Goal: Task Accomplishment & Management: Manage account settings

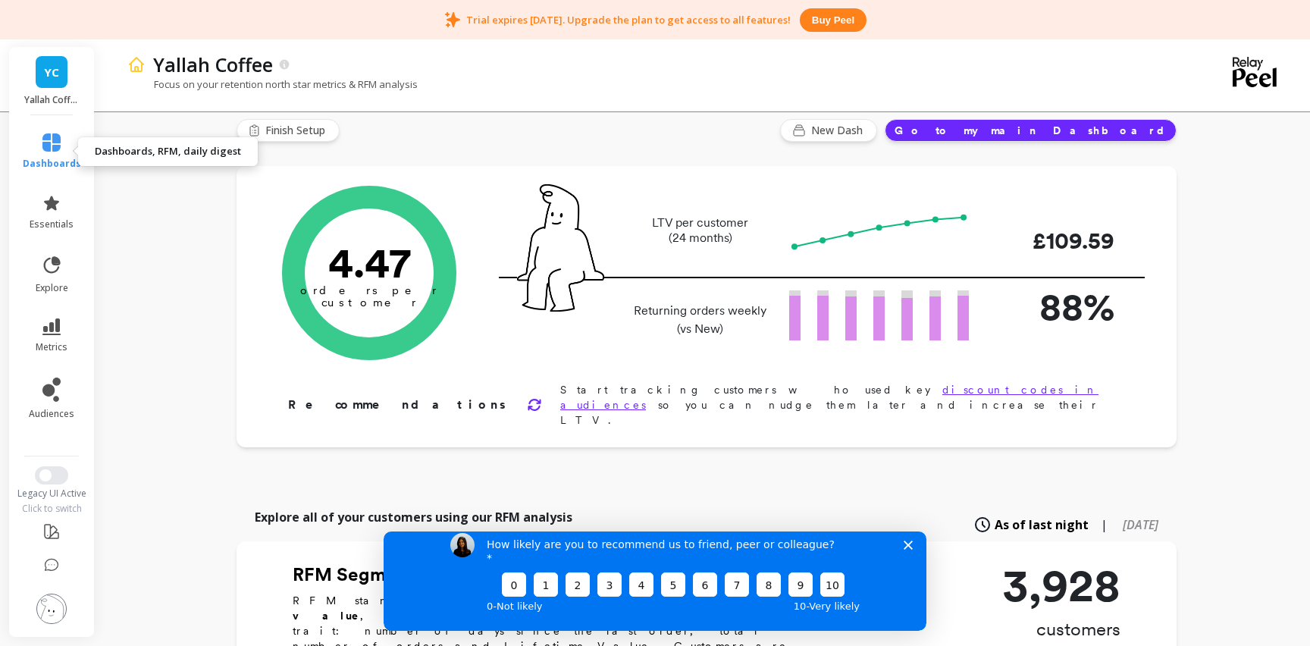
click at [62, 155] on link "dashboards" at bounding box center [52, 151] width 58 height 36
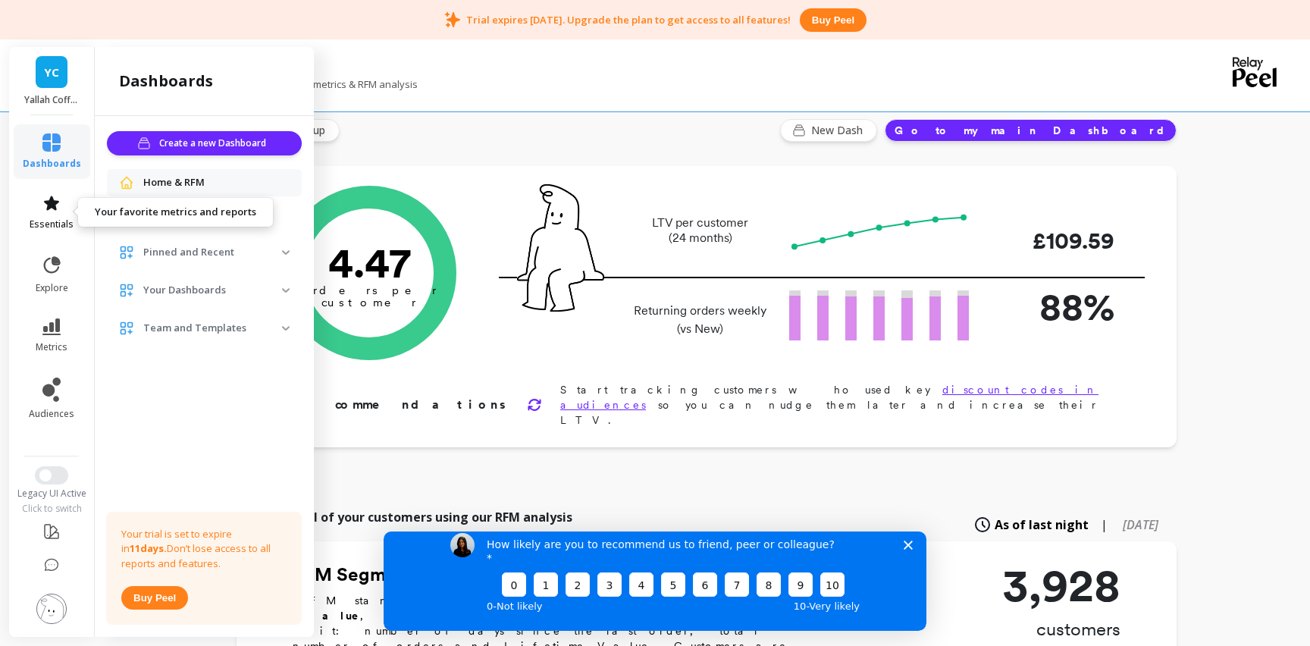
click at [46, 219] on span "essentials" at bounding box center [52, 224] width 44 height 12
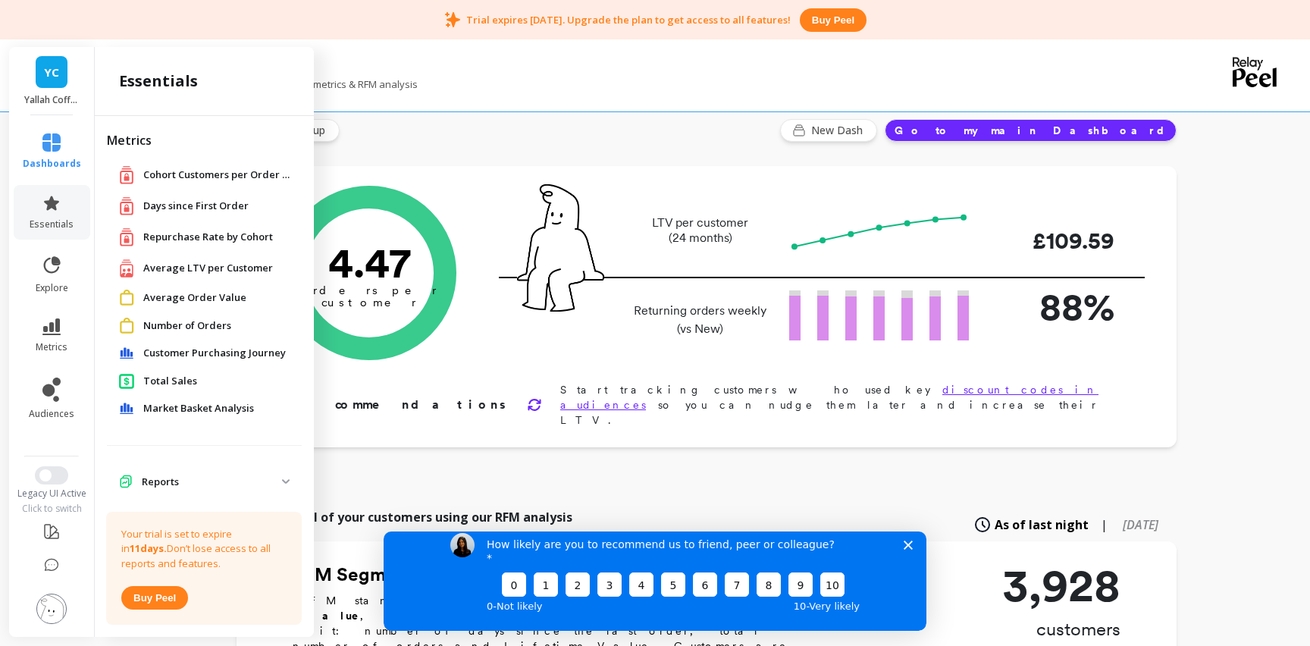
click at [45, 253] on li "explore" at bounding box center [52, 275] width 77 height 58
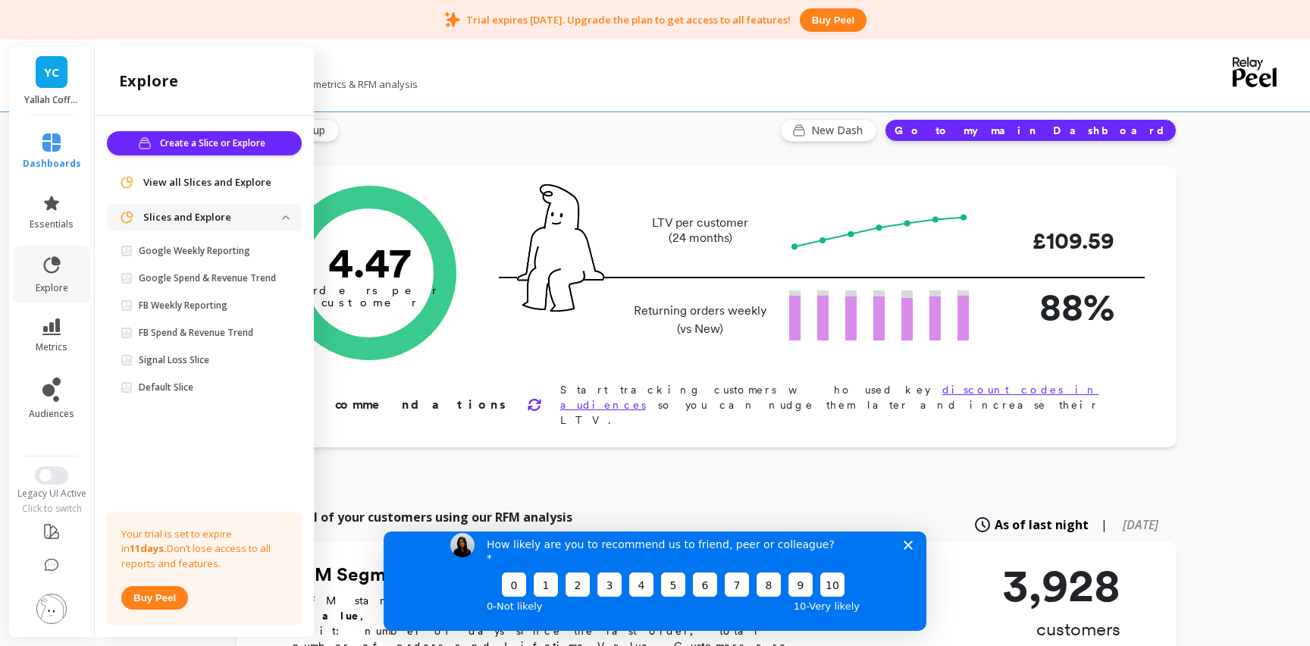
click at [64, 303] on ul "dashboards essentials explore metrics audiences" at bounding box center [52, 280] width 89 height 313
click at [58, 334] on icon at bounding box center [51, 326] width 18 height 17
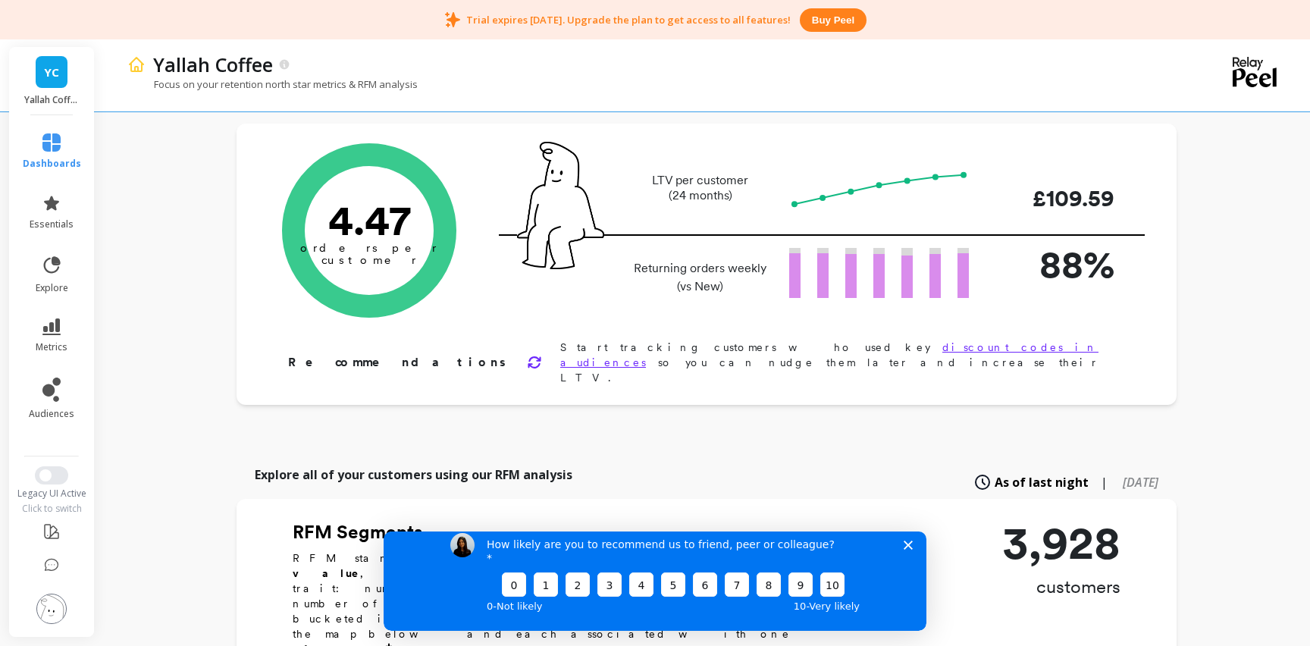
scroll to position [70, 0]
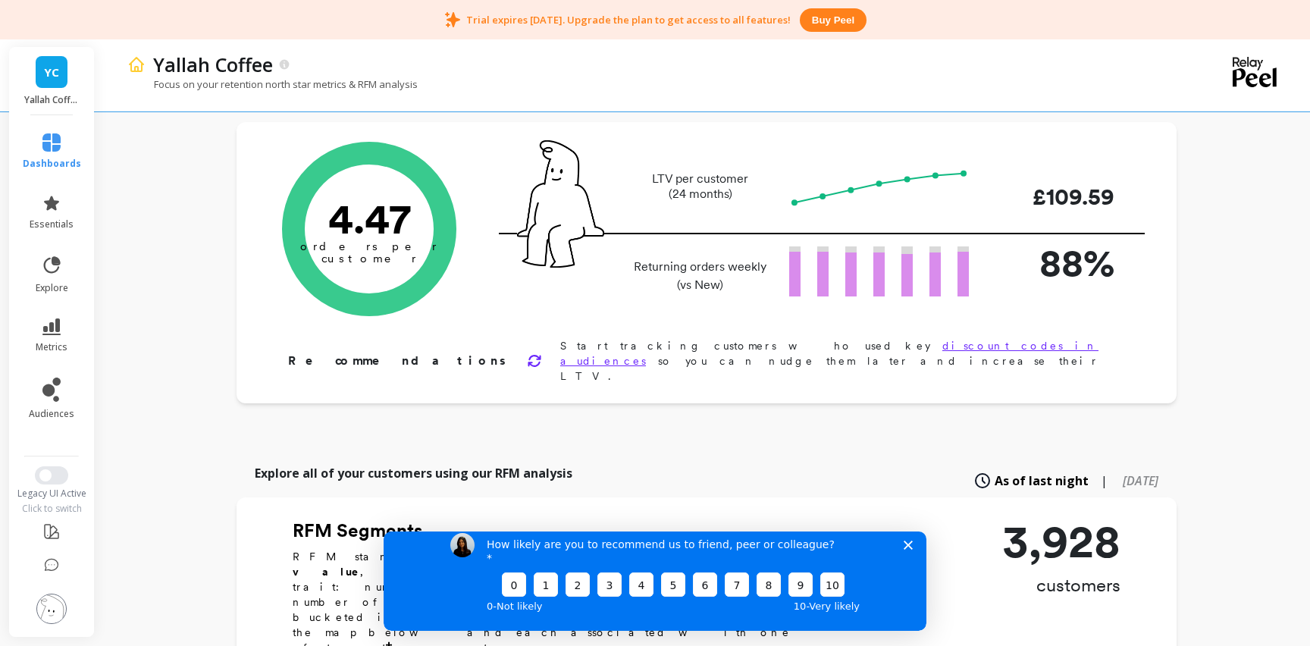
click at [903, 562] on div "How likely are you to recommend us to friend, peer or colleague? 0 1 2 3 4 5 6 …" at bounding box center [655, 573] width 543 height 113
click at [905, 549] on polygon "Close survey" at bounding box center [907, 544] width 9 height 9
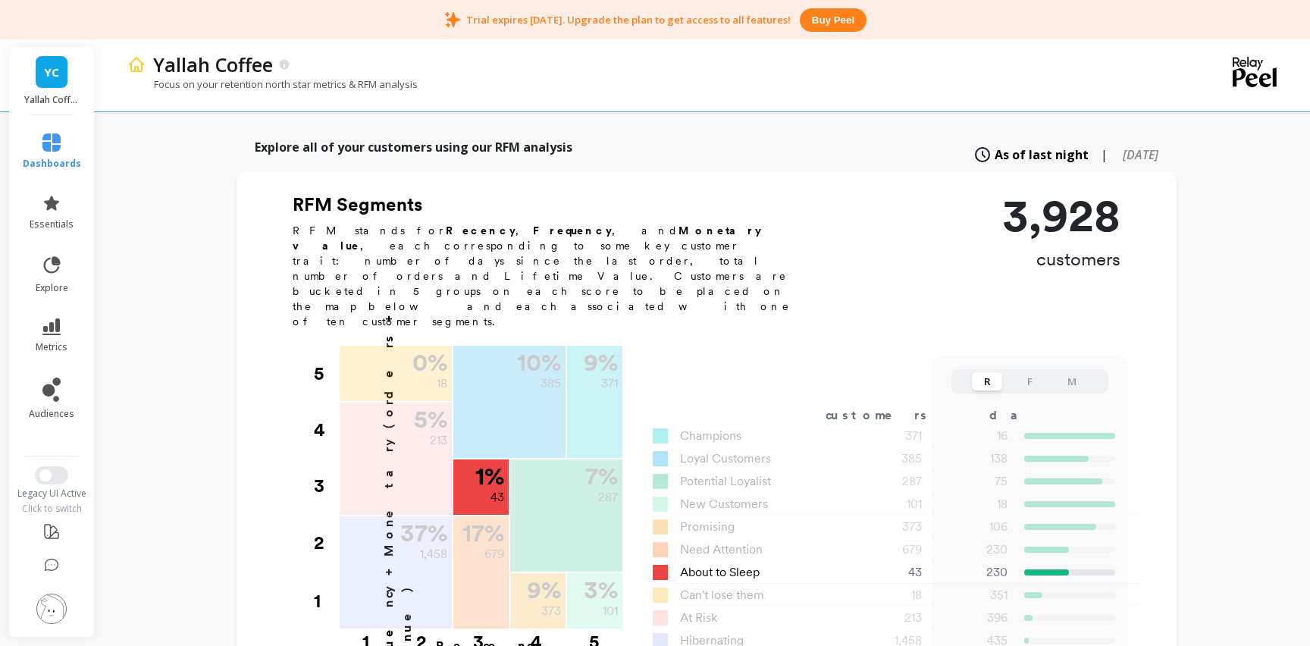
scroll to position [401, 0]
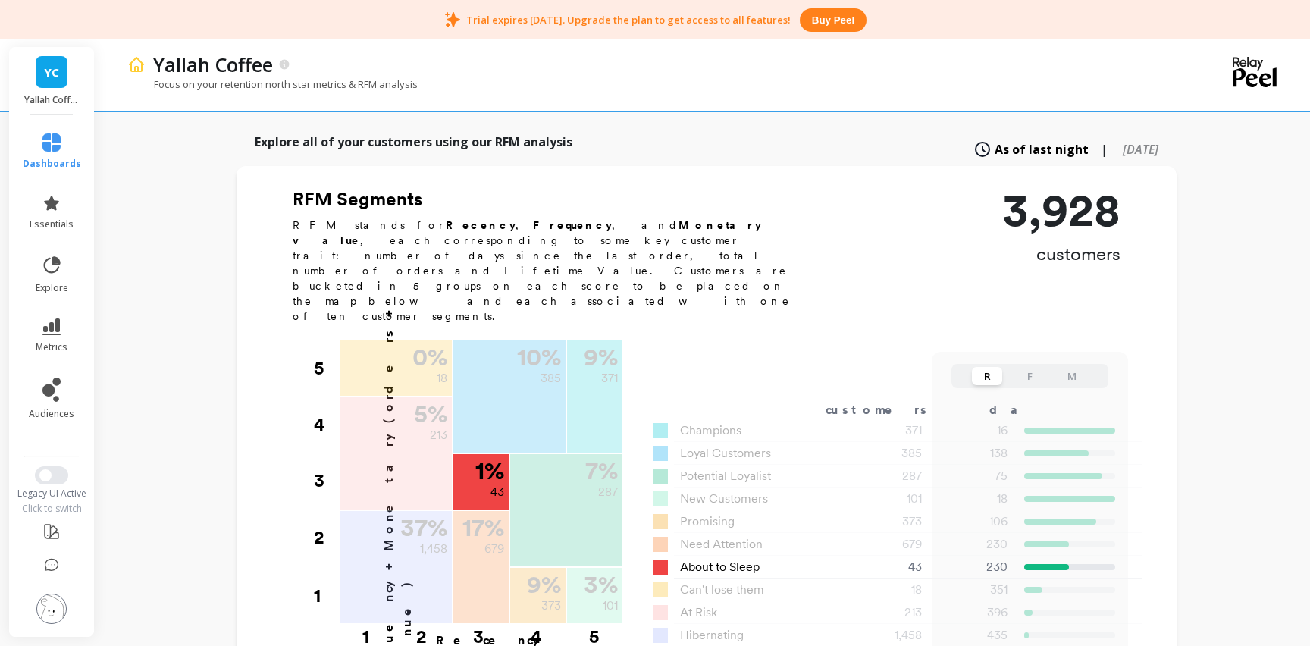
click at [710, 558] on span "About to Sleep" at bounding box center [720, 567] width 80 height 18
drag, startPoint x: 756, startPoint y: 496, endPoint x: 656, endPoint y: 496, distance: 100.0
click at [656, 558] on div "About to Sleep" at bounding box center [743, 567] width 180 height 18
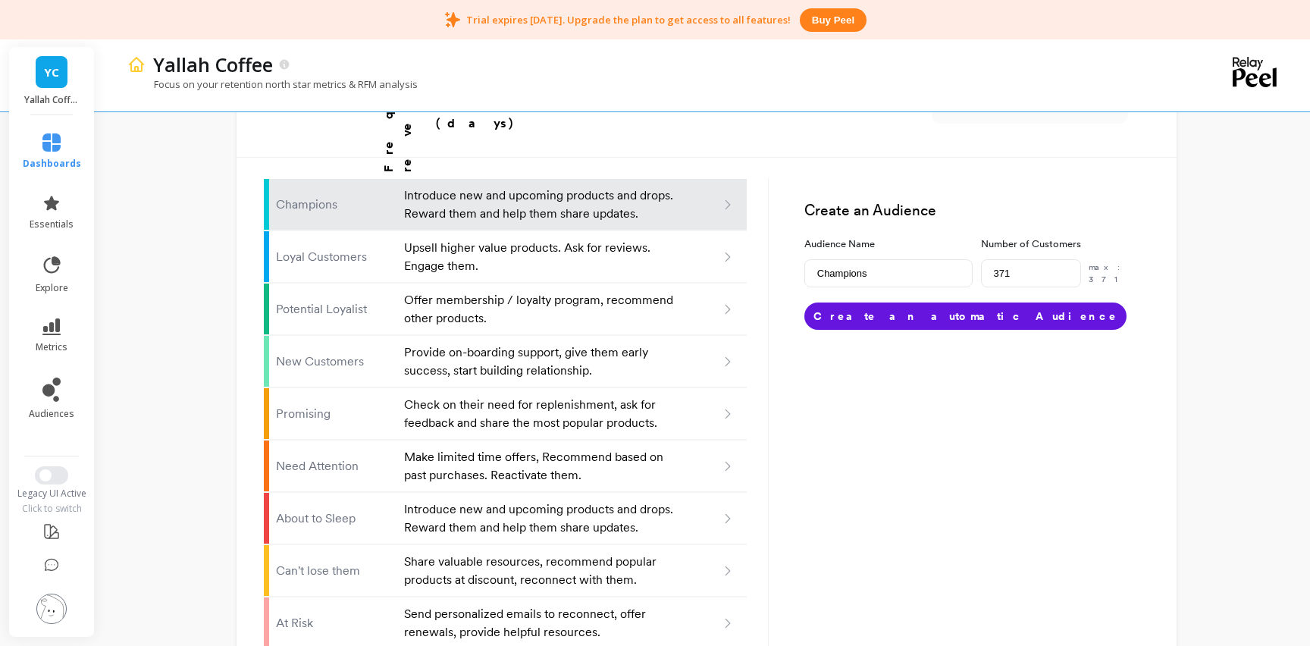
scroll to position [938, 0]
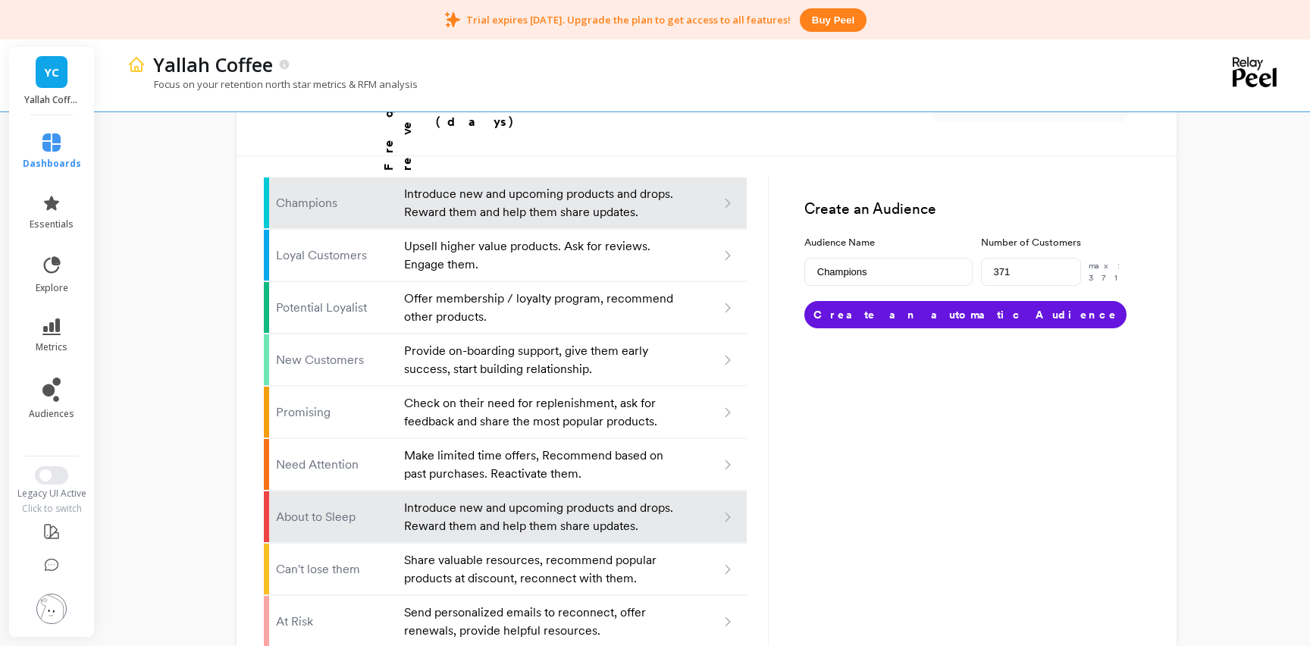
click at [695, 510] on div at bounding box center [709, 517] width 49 height 14
type input "About to sleep"
type input "43"
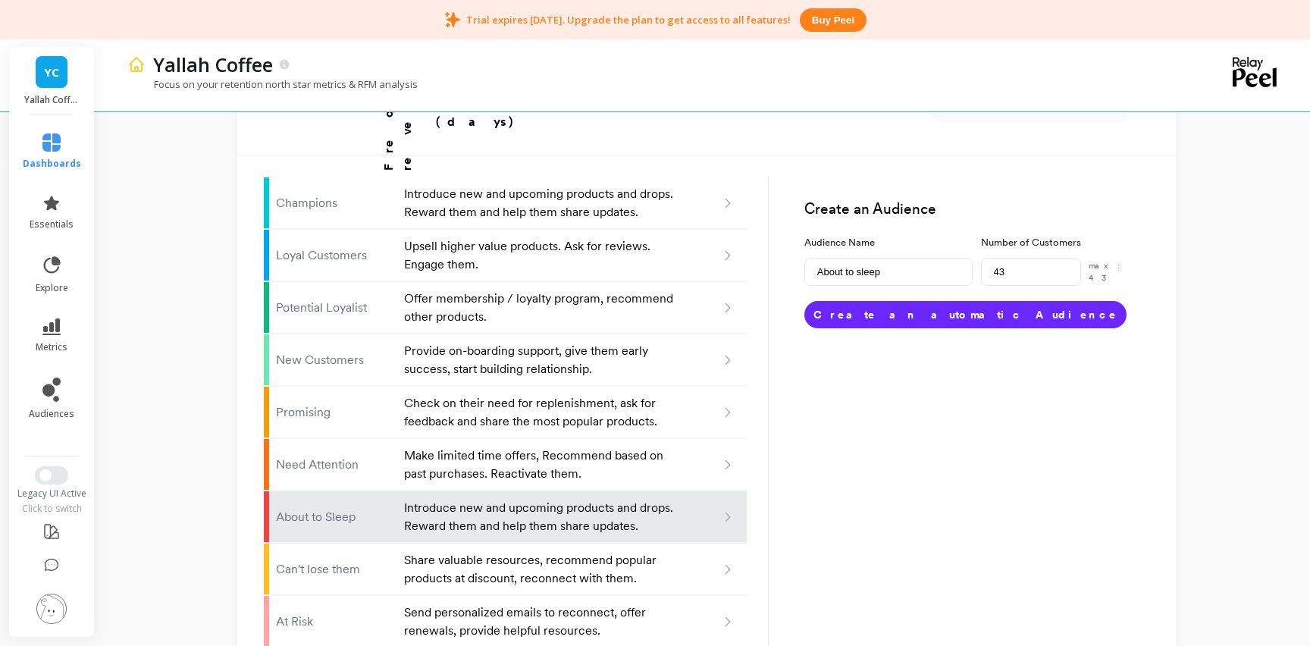
click at [957, 301] on button "Create an automatic Audience" at bounding box center [965, 314] width 322 height 27
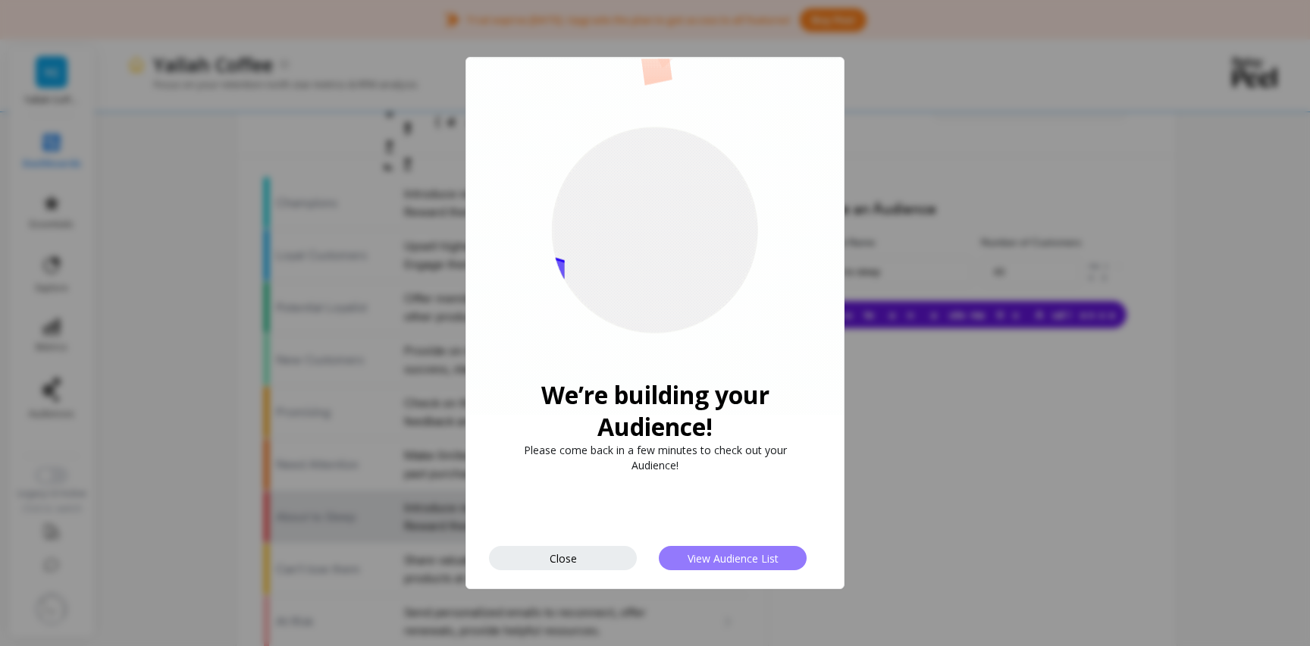
click at [749, 553] on span "View Audience List" at bounding box center [732, 558] width 91 height 14
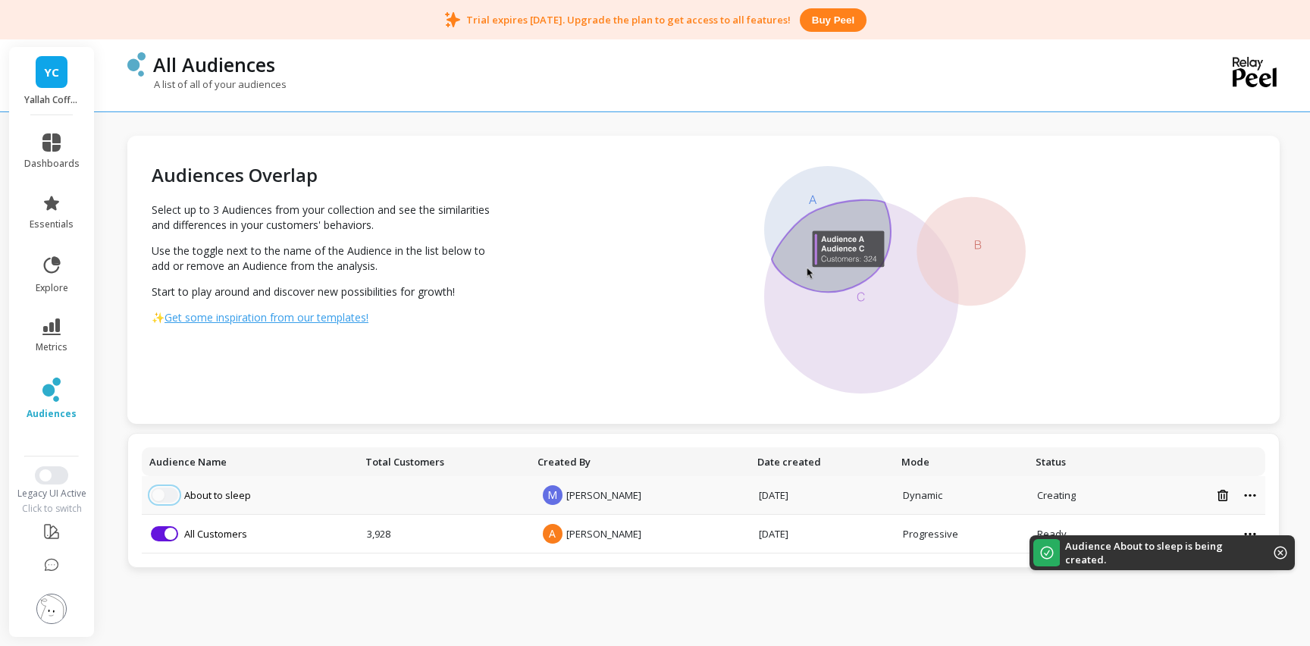
click at [156, 492] on span "button" at bounding box center [158, 495] width 12 height 12
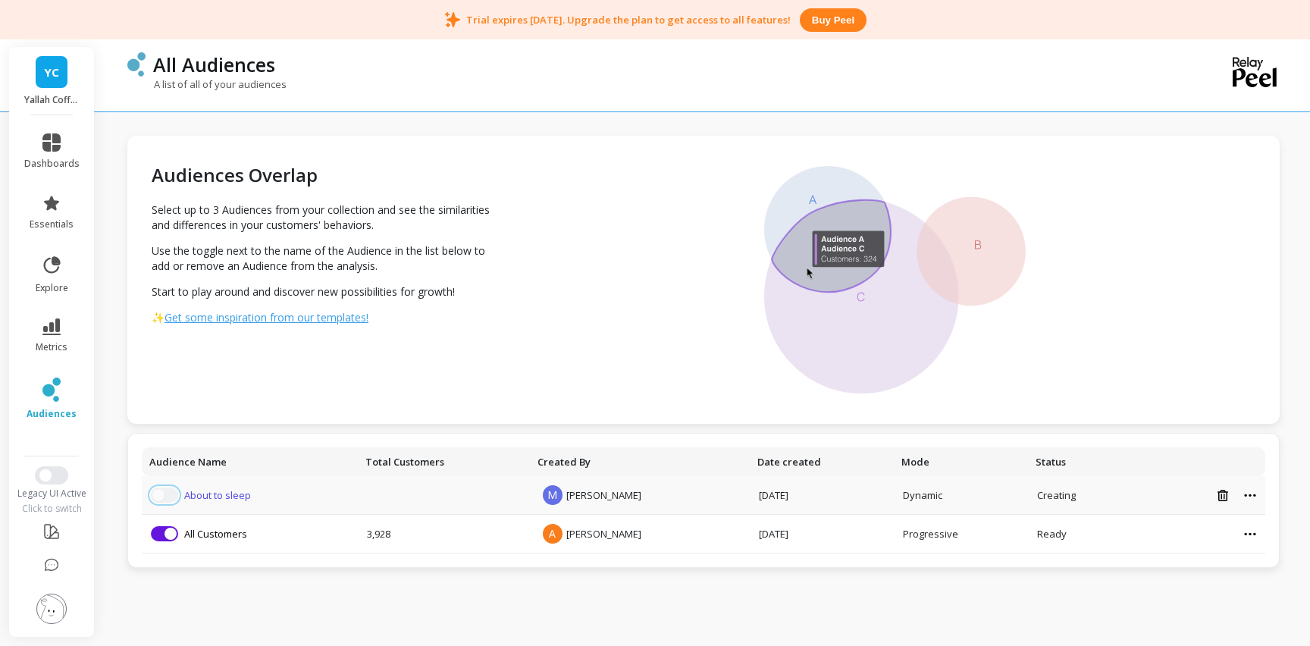
drag, startPoint x: 169, startPoint y: 494, endPoint x: 220, endPoint y: 492, distance: 50.8
click at [220, 492] on li "About to sleep" at bounding box center [250, 494] width 198 height 15
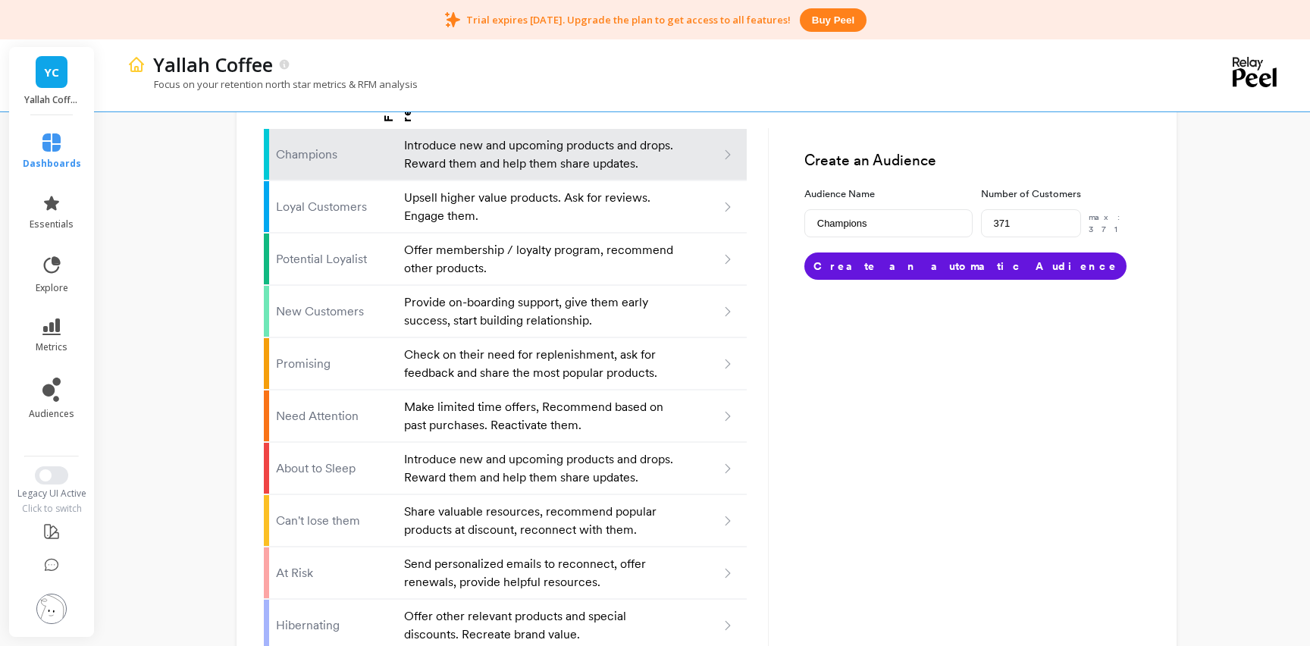
scroll to position [972, 0]
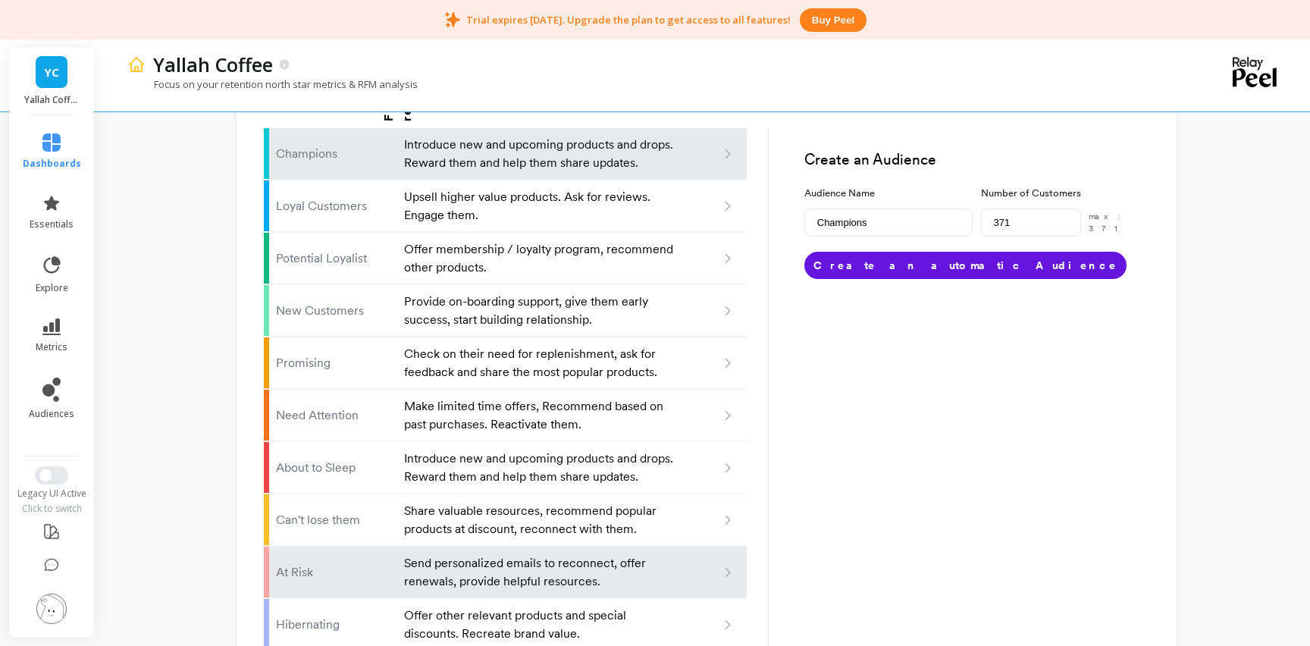
click at [620, 554] on p "Send personalized emails to reconnect, offer renewals, provide helpful resource…" at bounding box center [540, 572] width 272 height 36
type input "At risk"
type input "213"
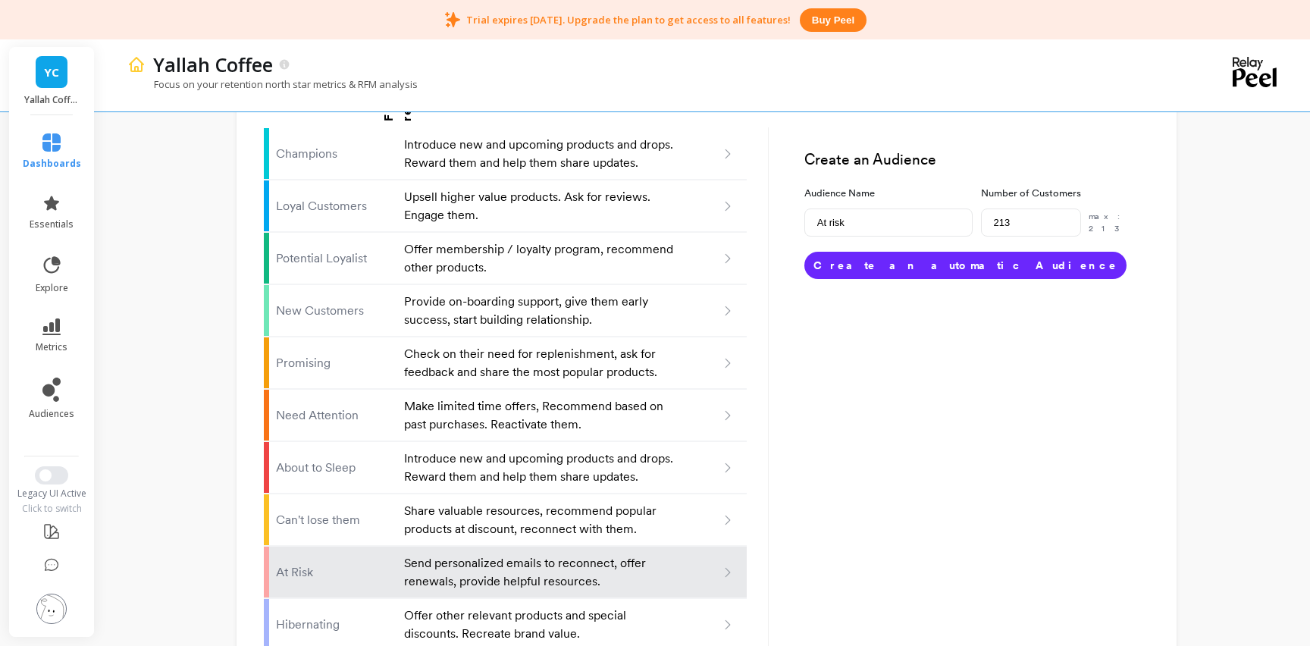
click at [872, 252] on button "Create an automatic Audience" at bounding box center [965, 265] width 322 height 27
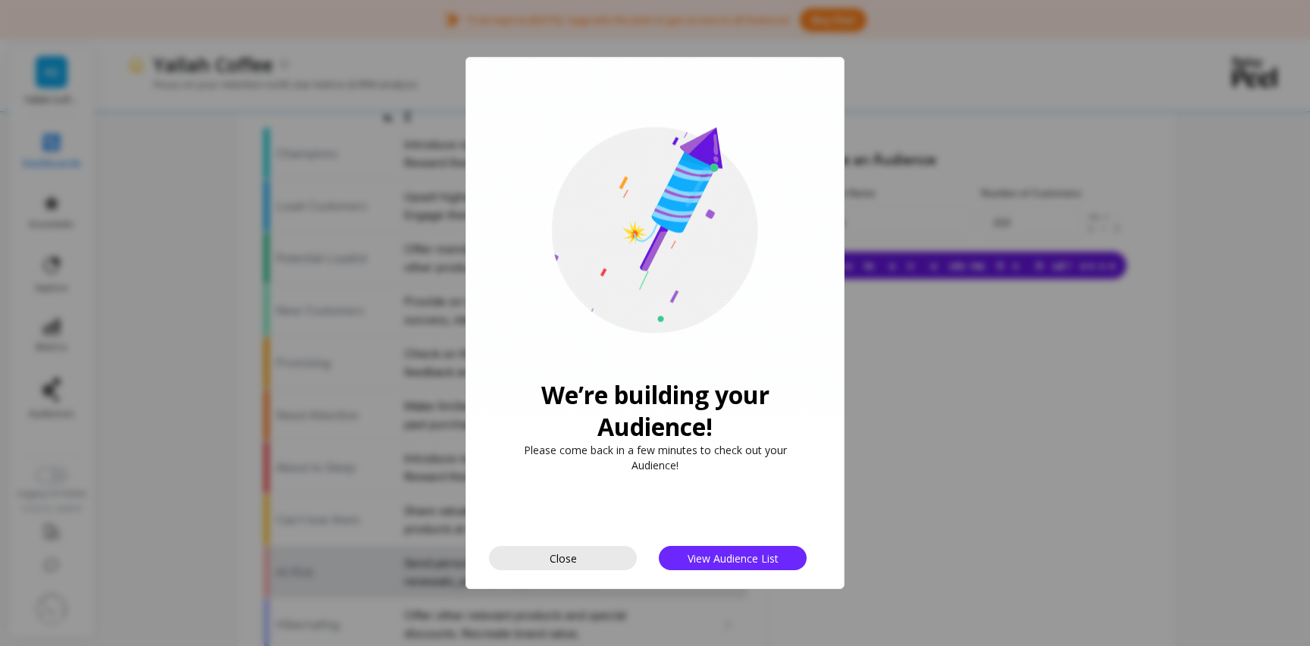
click at [593, 551] on button "Close" at bounding box center [563, 558] width 148 height 24
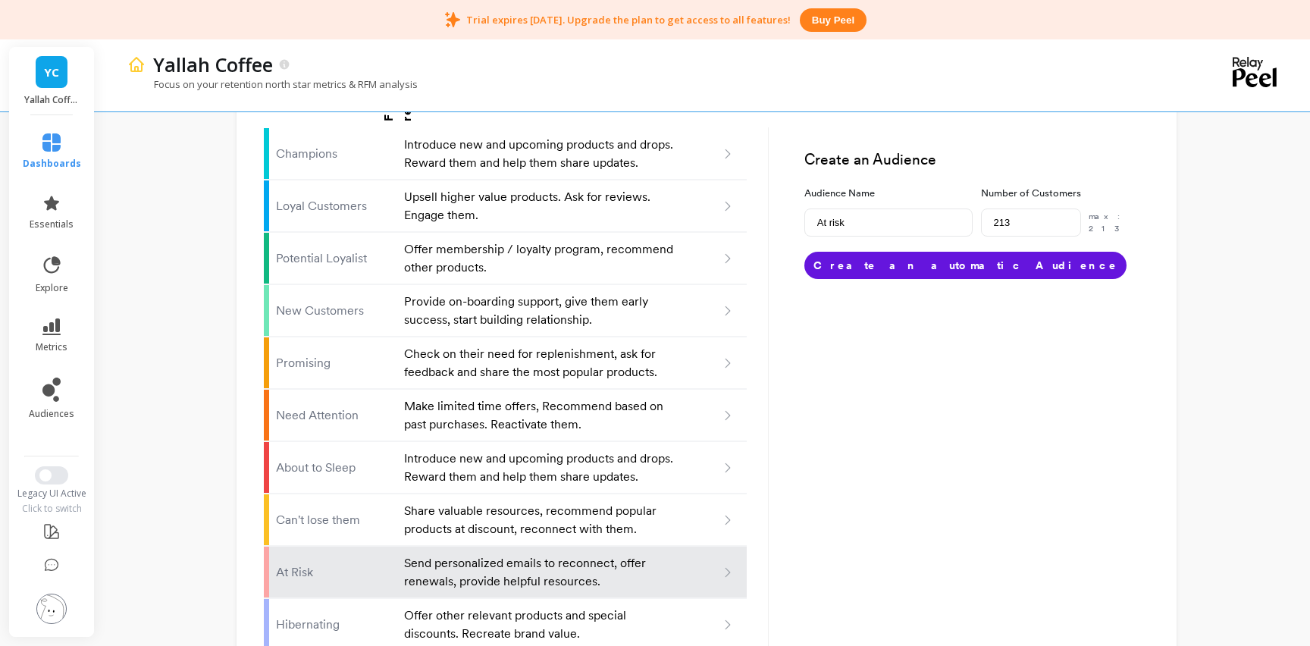
click at [848, 455] on div "Create an Audience Audience Name At risk Number of Customers 213 max: 213 Creat…" at bounding box center [959, 378] width 380 height 569
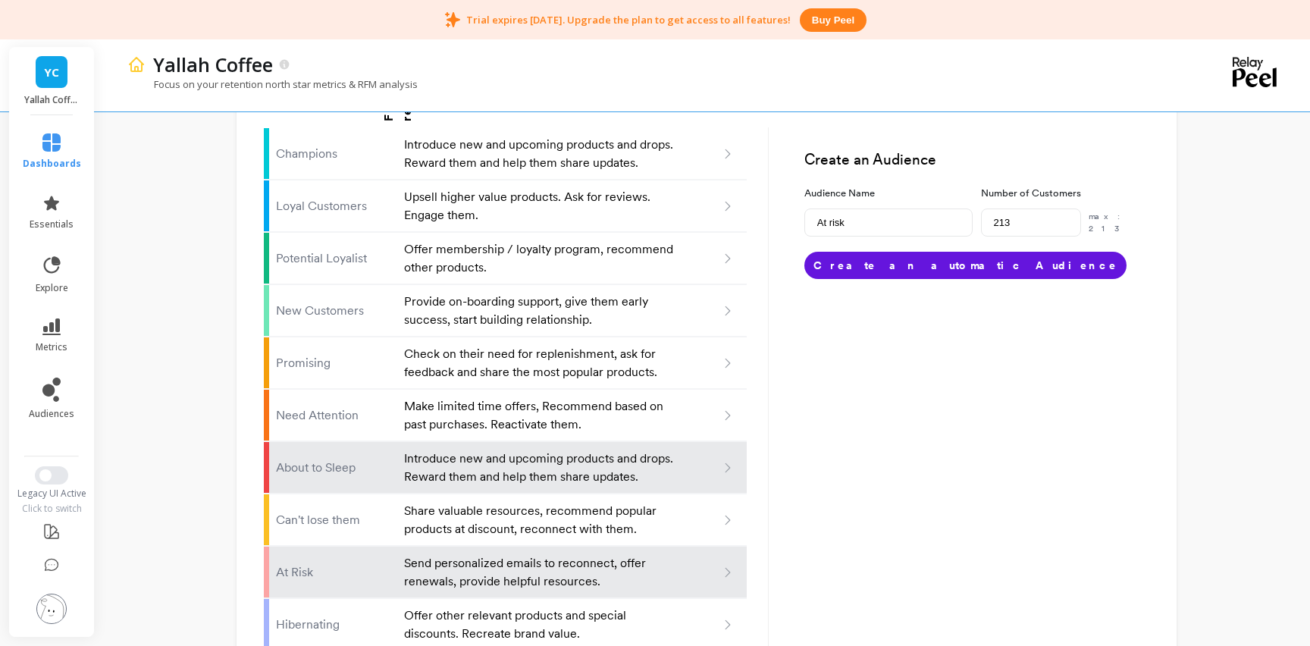
click at [678, 442] on li "About to Sleep Introduce new and upcoming products and drops. Reward them and h…" at bounding box center [505, 468] width 483 height 52
type input "About to sleep"
type input "43"
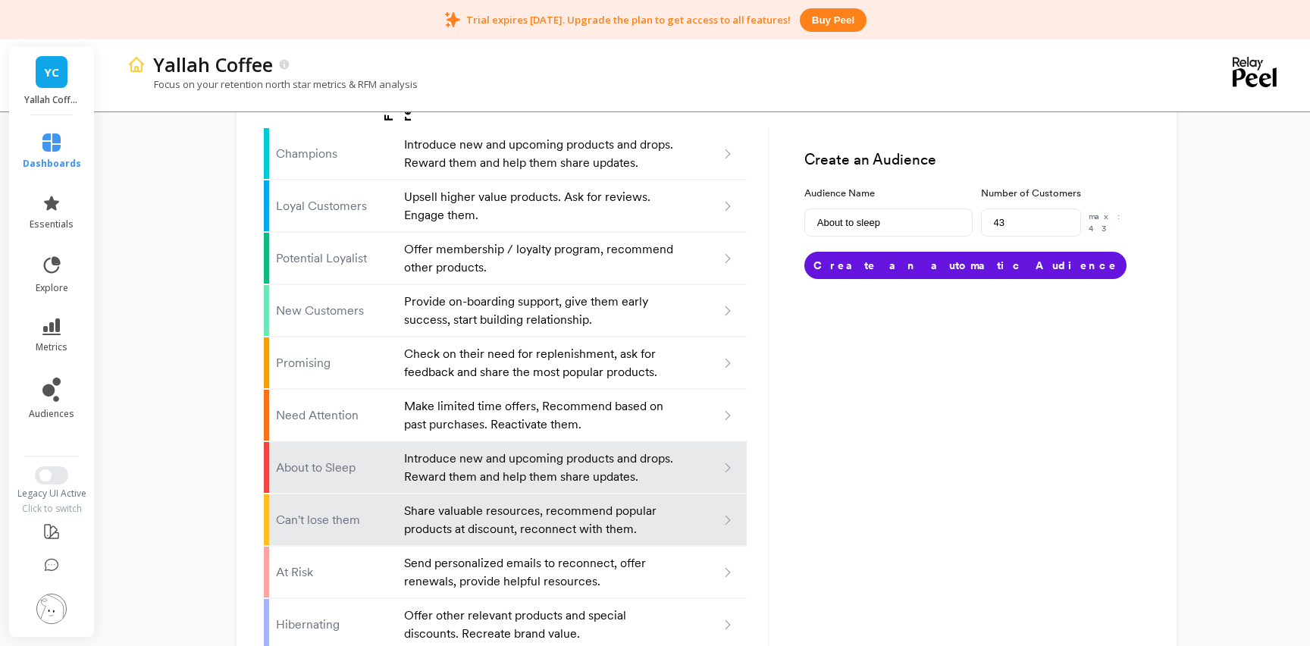
click at [700, 513] on div at bounding box center [709, 520] width 49 height 14
type input "Can't lose them"
type input "18"
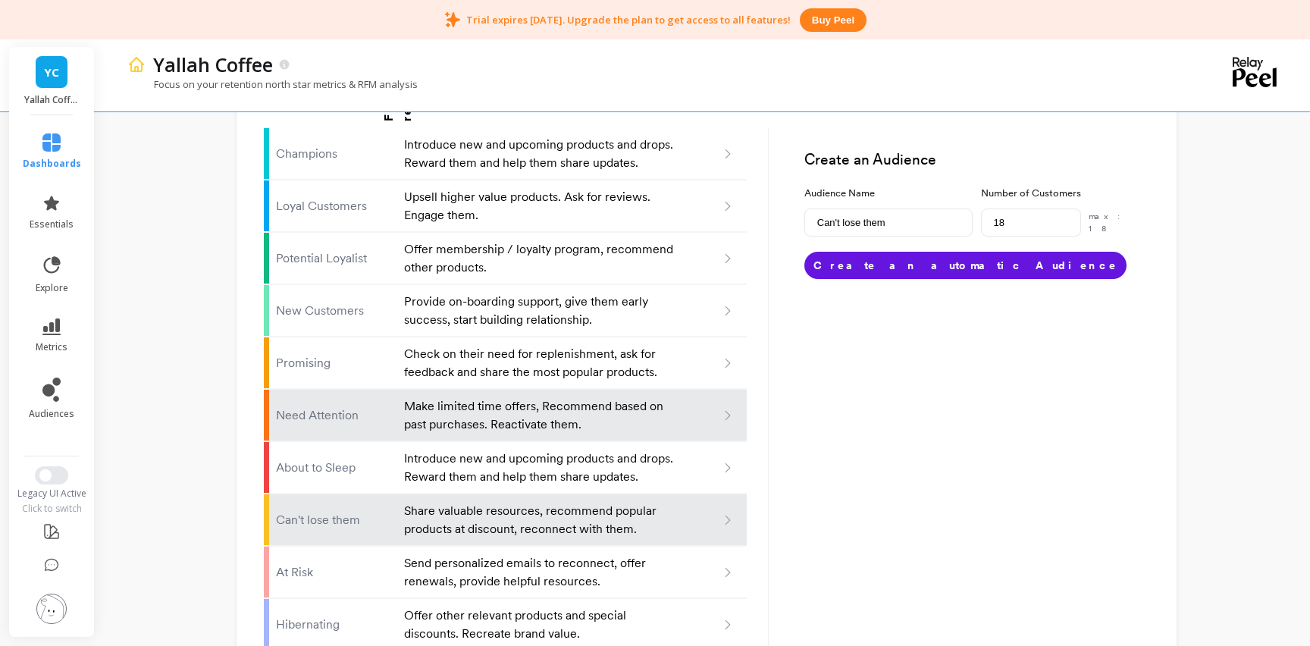
click at [665, 397] on p "Make limited time offers, Recommend based on past purchases. Reactivate them." at bounding box center [540, 415] width 272 height 36
type input "Need attention"
type input "679"
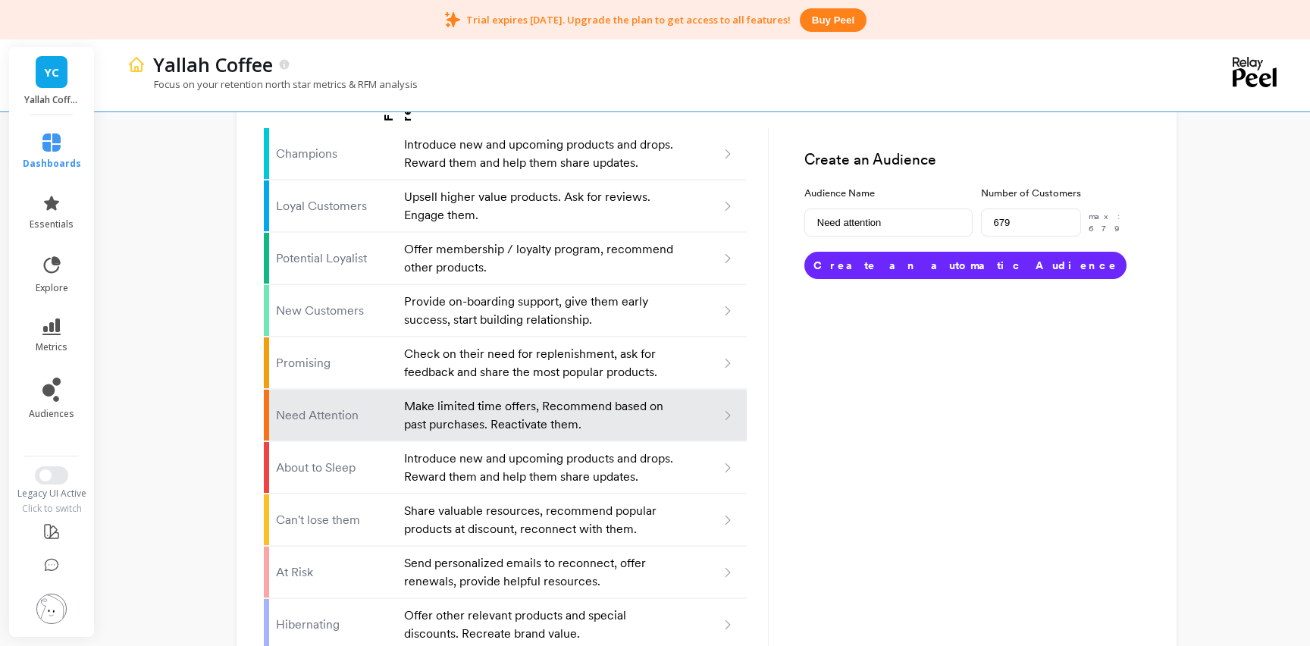
click at [910, 252] on button "Create an automatic Audience" at bounding box center [965, 265] width 322 height 27
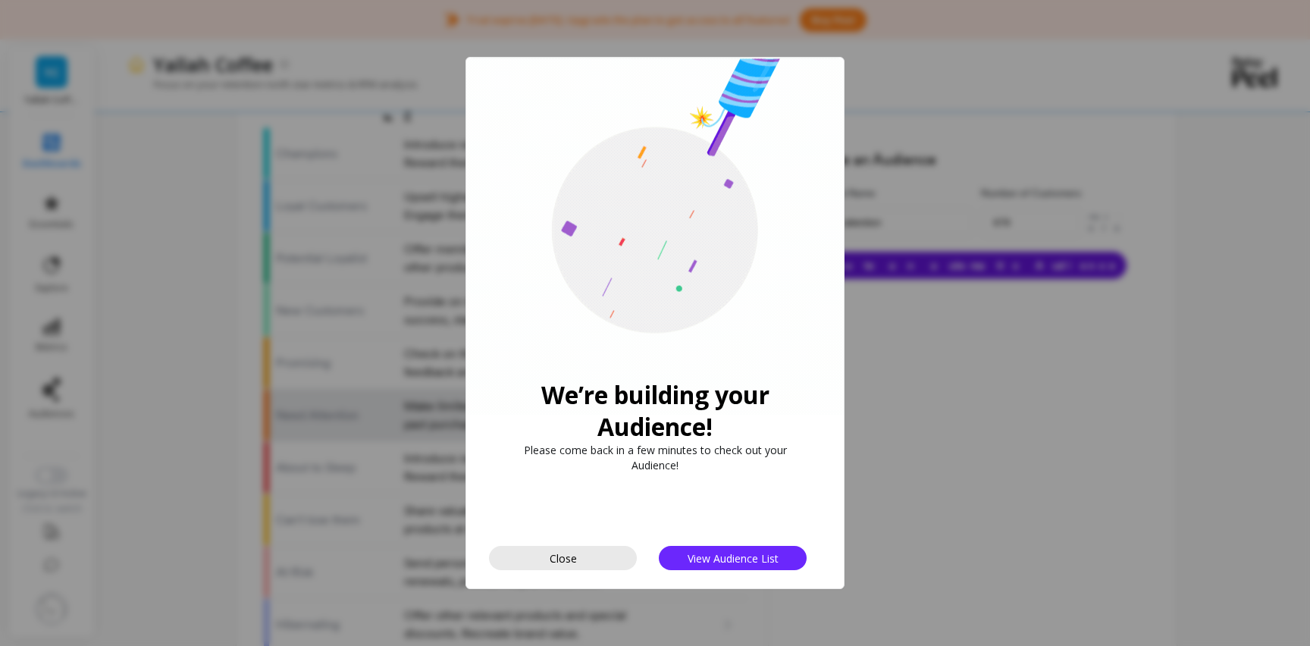
click at [584, 557] on button "Close" at bounding box center [563, 558] width 148 height 24
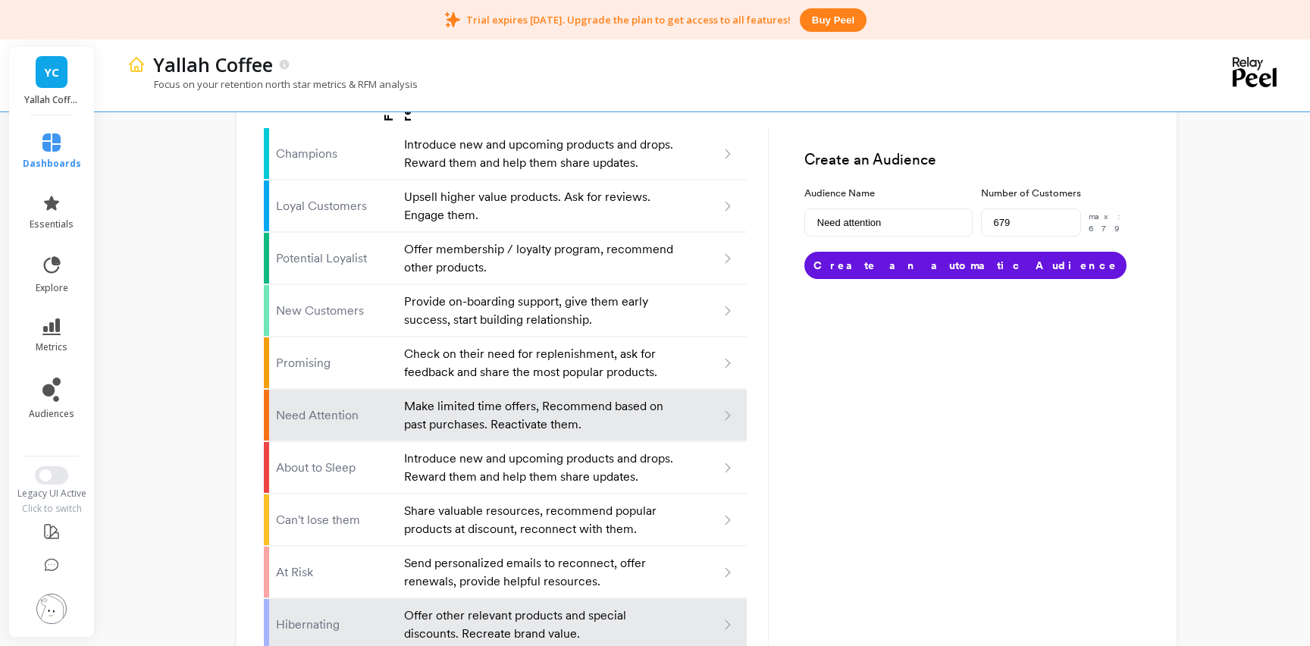
click at [572, 606] on p "Offer other relevant products and special discounts. Recreate brand value." at bounding box center [540, 624] width 272 height 36
type input "Hibernating"
type input "1458"
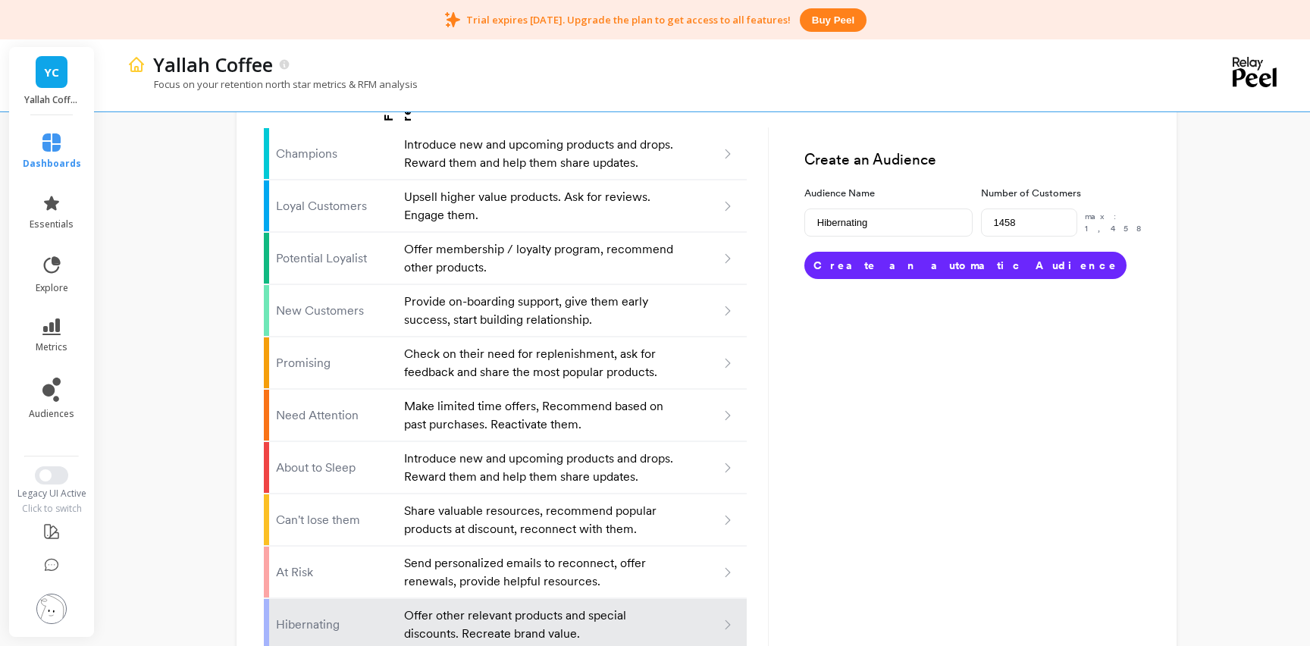
click at [836, 252] on button "Create an automatic Audience" at bounding box center [965, 265] width 322 height 27
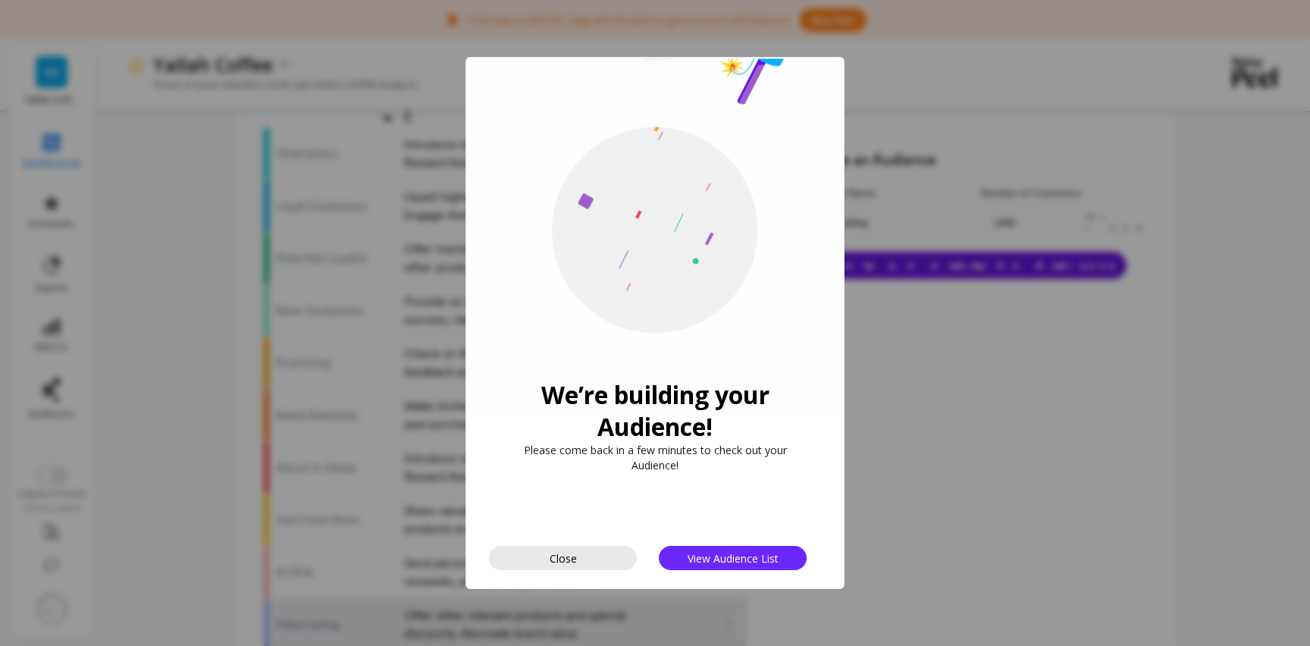
click at [612, 562] on button "Close" at bounding box center [563, 558] width 148 height 24
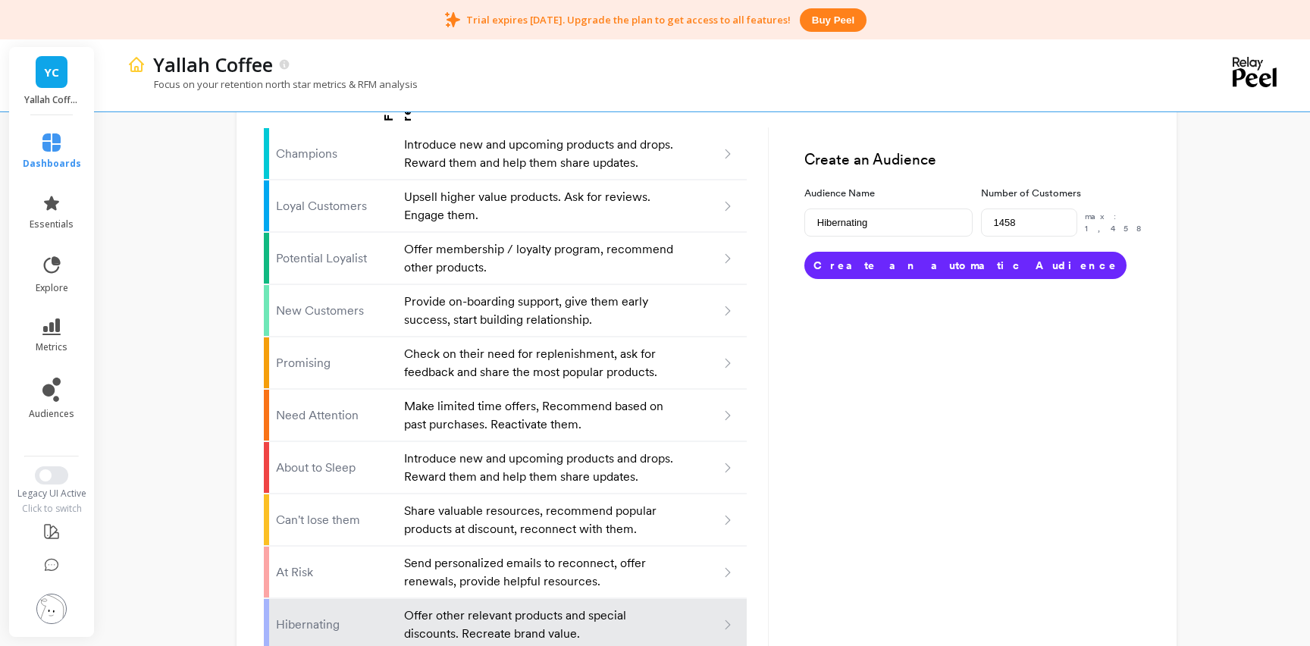
click at [893, 252] on button "Create an automatic Audience" at bounding box center [965, 265] width 322 height 27
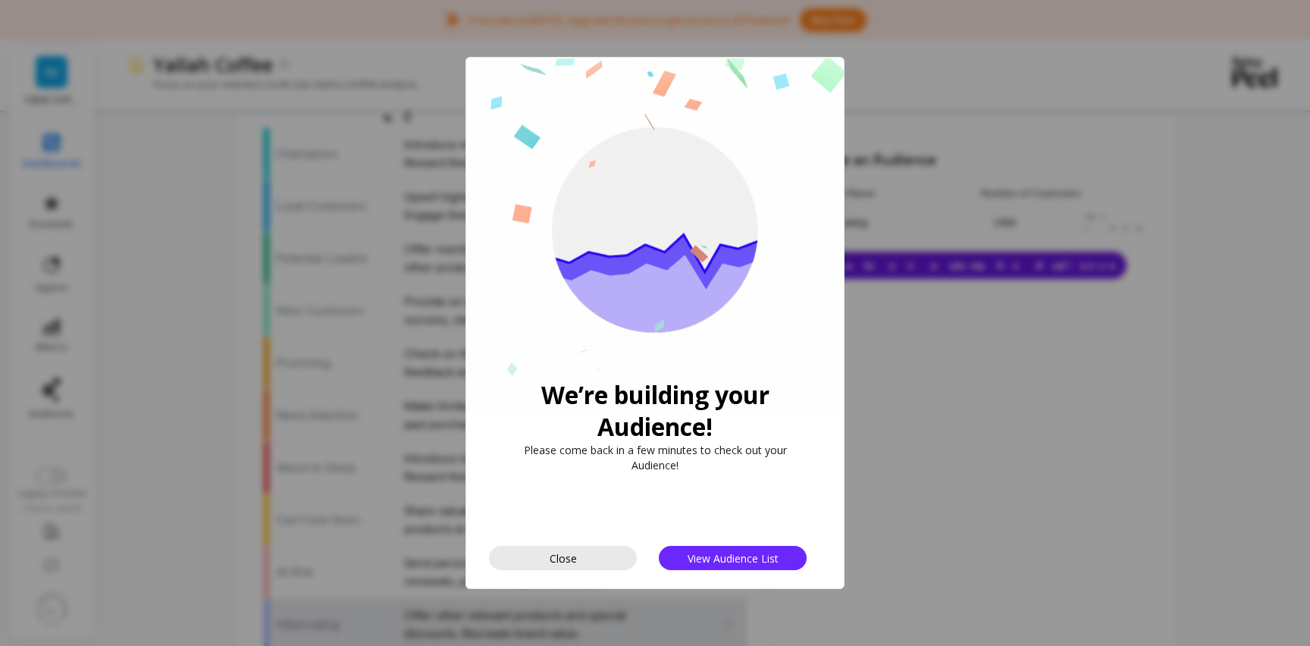
click at [568, 559] on span "Close" at bounding box center [562, 558] width 27 height 14
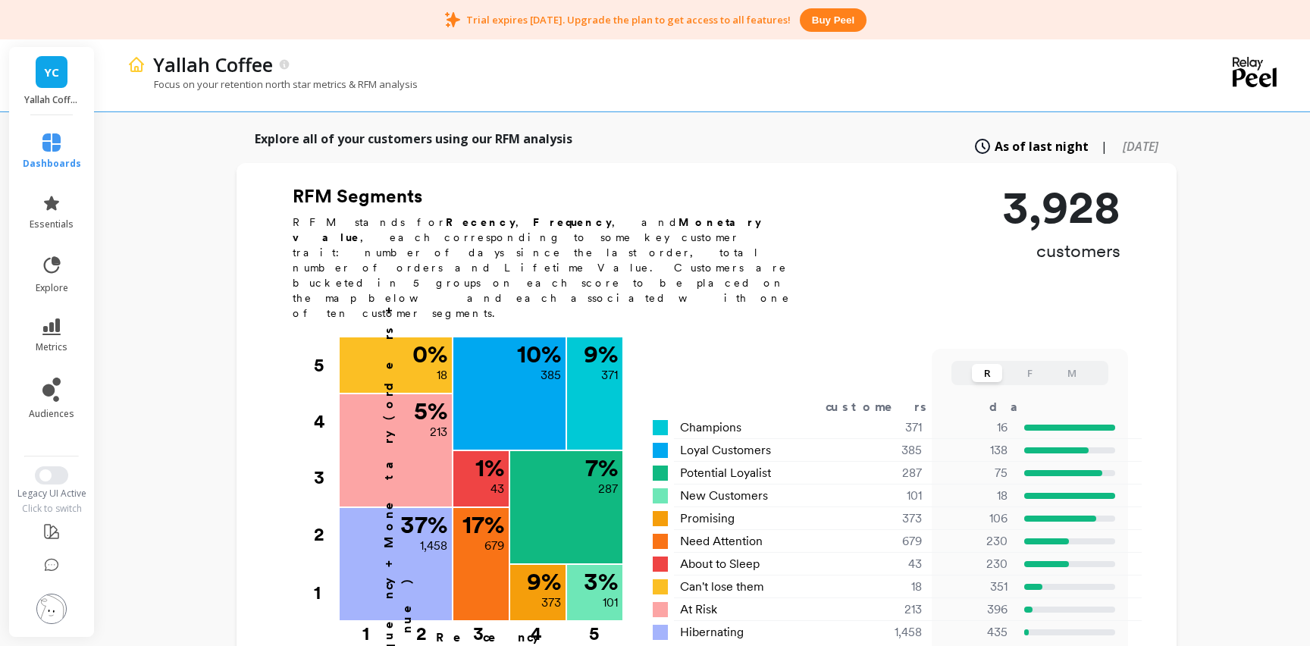
scroll to position [390, 0]
click at [1122, 137] on span "6 months ago" at bounding box center [1140, 145] width 36 height 17
type input "Champions"
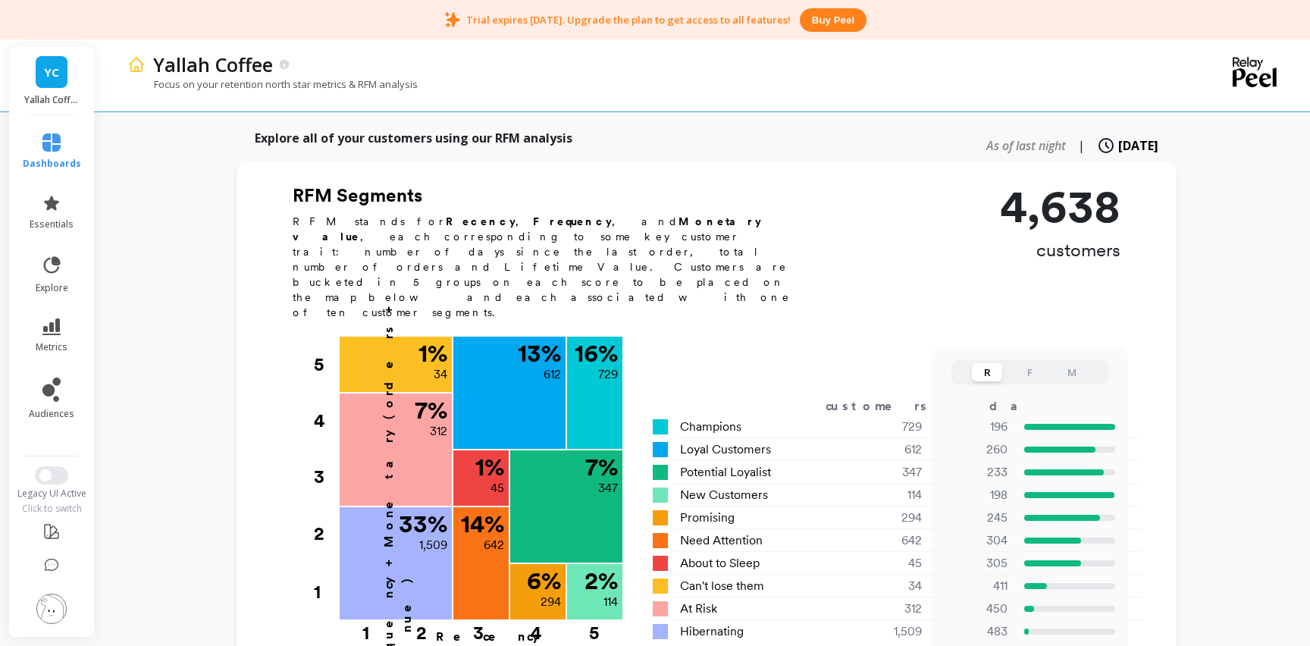
click at [1016, 137] on span "As of last night" at bounding box center [1026, 145] width 80 height 17
click at [1122, 137] on span "6 months ago" at bounding box center [1140, 145] width 36 height 17
click at [1005, 137] on span "As of last night" at bounding box center [1026, 145] width 80 height 17
click at [1122, 137] on span "6 months ago" at bounding box center [1140, 145] width 36 height 17
click at [1002, 137] on span "As of last night" at bounding box center [1026, 145] width 80 height 17
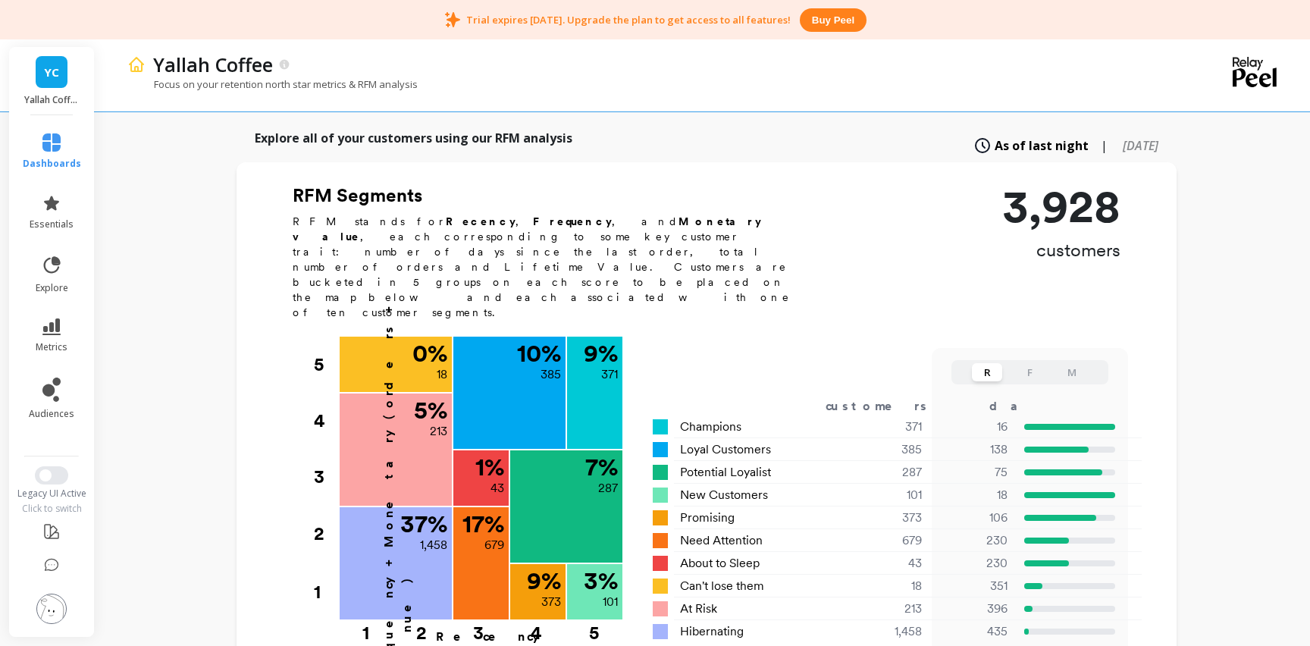
click at [1122, 137] on span "6 months ago" at bounding box center [1140, 145] width 36 height 17
click at [1013, 138] on span "As of last night" at bounding box center [1026, 145] width 80 height 17
click at [1122, 137] on span "6 months ago" at bounding box center [1140, 145] width 36 height 17
click at [1013, 137] on span "As of last night" at bounding box center [1026, 145] width 80 height 17
click at [1122, 137] on span "6 months ago" at bounding box center [1140, 145] width 36 height 17
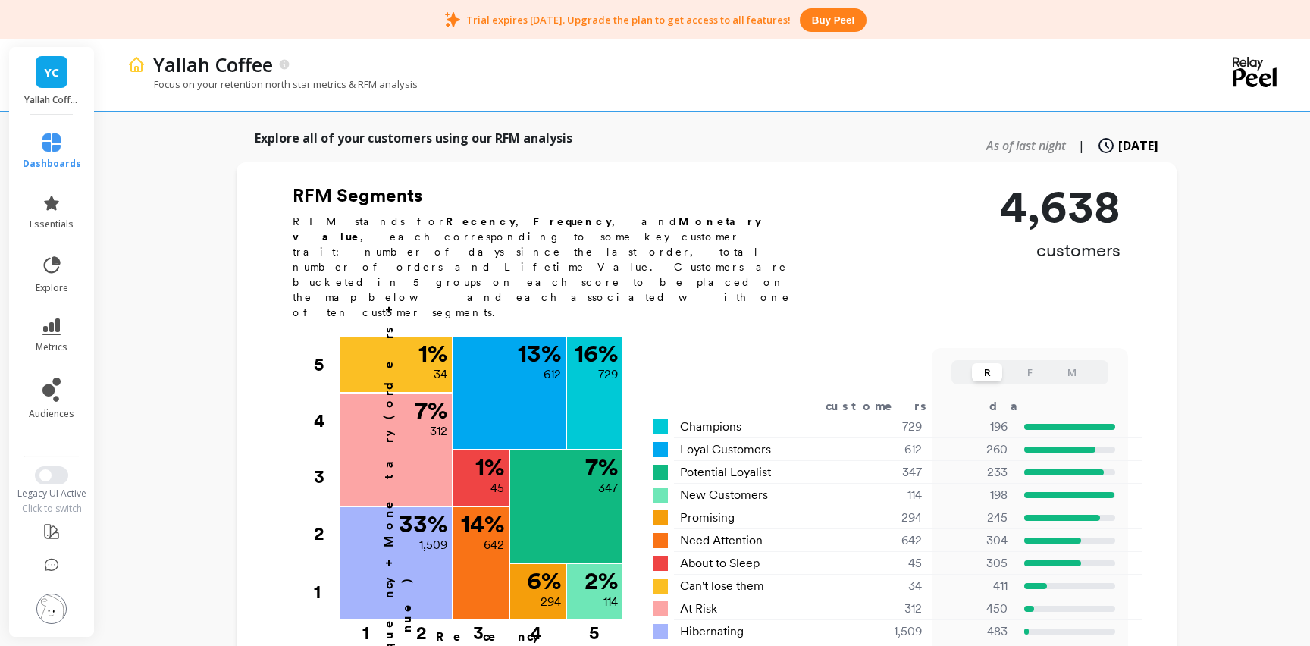
click at [1013, 137] on span "As of last night" at bounding box center [1026, 145] width 80 height 17
click at [1122, 137] on span "6 months ago" at bounding box center [1140, 145] width 36 height 17
click at [1018, 137] on span "As of last night" at bounding box center [1026, 145] width 80 height 17
click at [1119, 136] on link "6 months ago" at bounding box center [1138, 145] width 39 height 18
click at [987, 137] on span "As of last night" at bounding box center [1026, 145] width 80 height 17
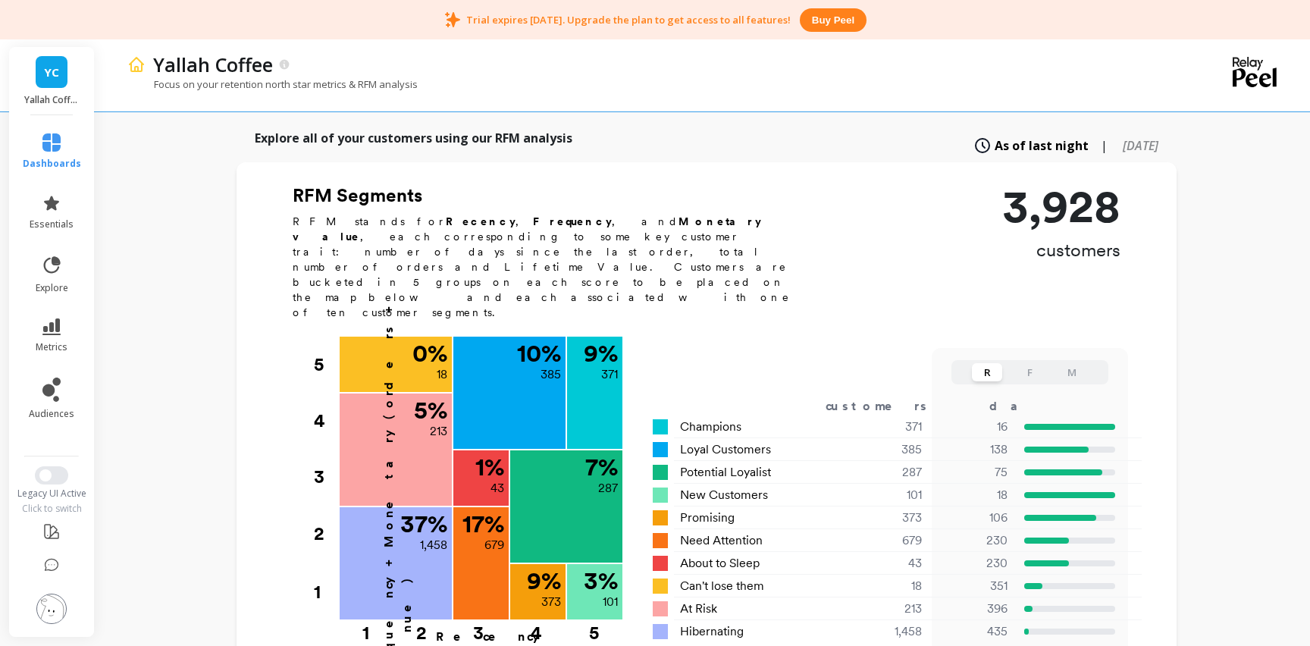
click at [1125, 137] on span "6 months ago" at bounding box center [1140, 145] width 36 height 17
click at [994, 137] on span "As of last night" at bounding box center [1026, 145] width 80 height 17
click at [1122, 137] on span "6 months ago" at bounding box center [1140, 145] width 36 height 17
click at [994, 137] on span "As of last night" at bounding box center [1026, 145] width 80 height 17
click at [1122, 137] on span "6 months ago" at bounding box center [1140, 145] width 36 height 17
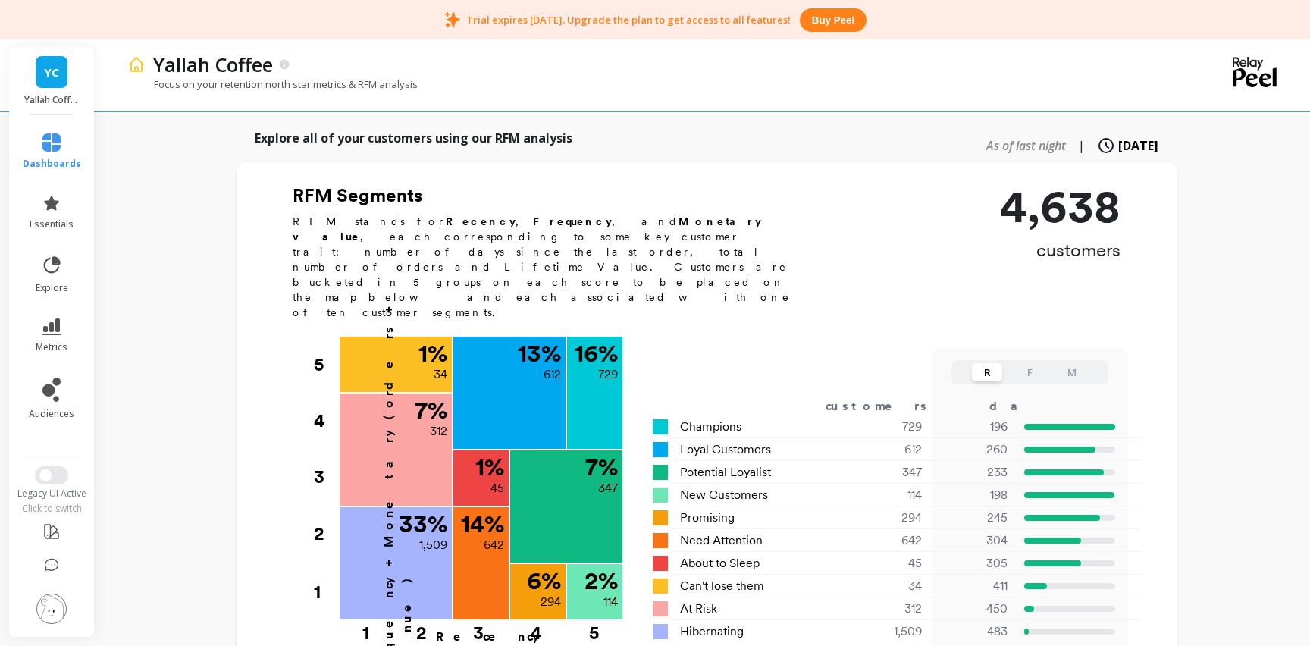
click at [986, 137] on span "As of last night" at bounding box center [1026, 145] width 80 height 17
click at [1123, 137] on span "6 months ago" at bounding box center [1140, 145] width 36 height 17
click at [1003, 137] on span "As of last night" at bounding box center [1026, 145] width 80 height 17
type input "371"
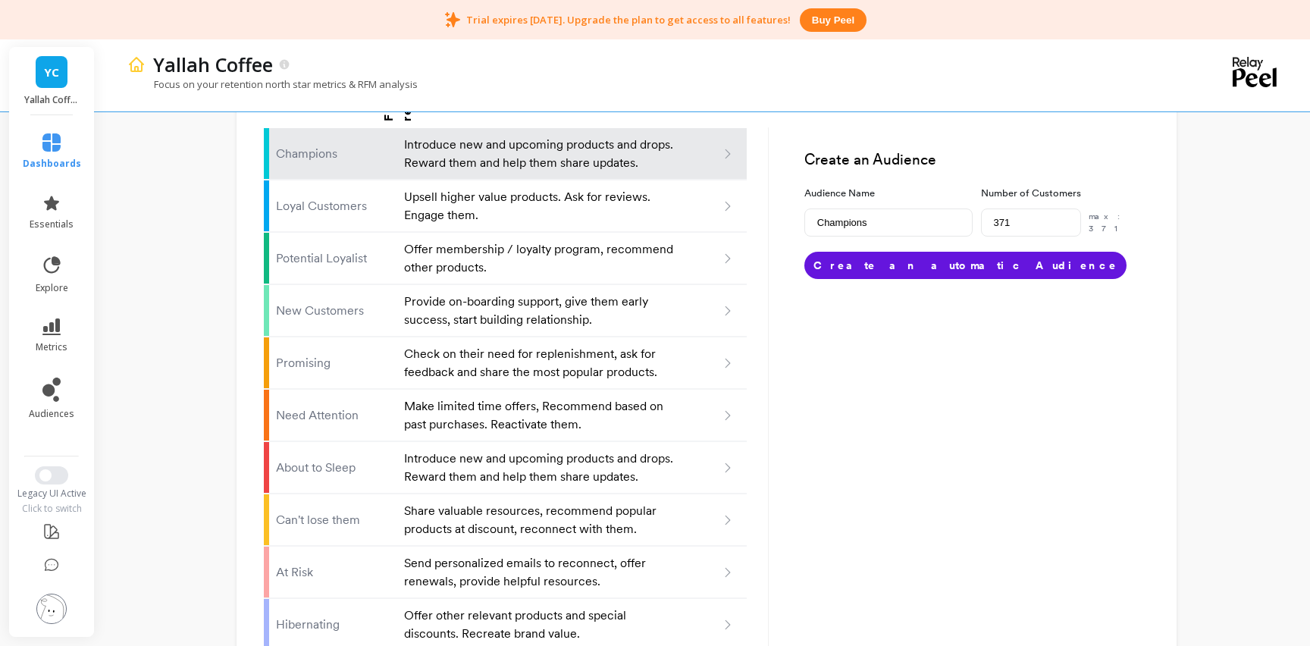
scroll to position [970, 0]
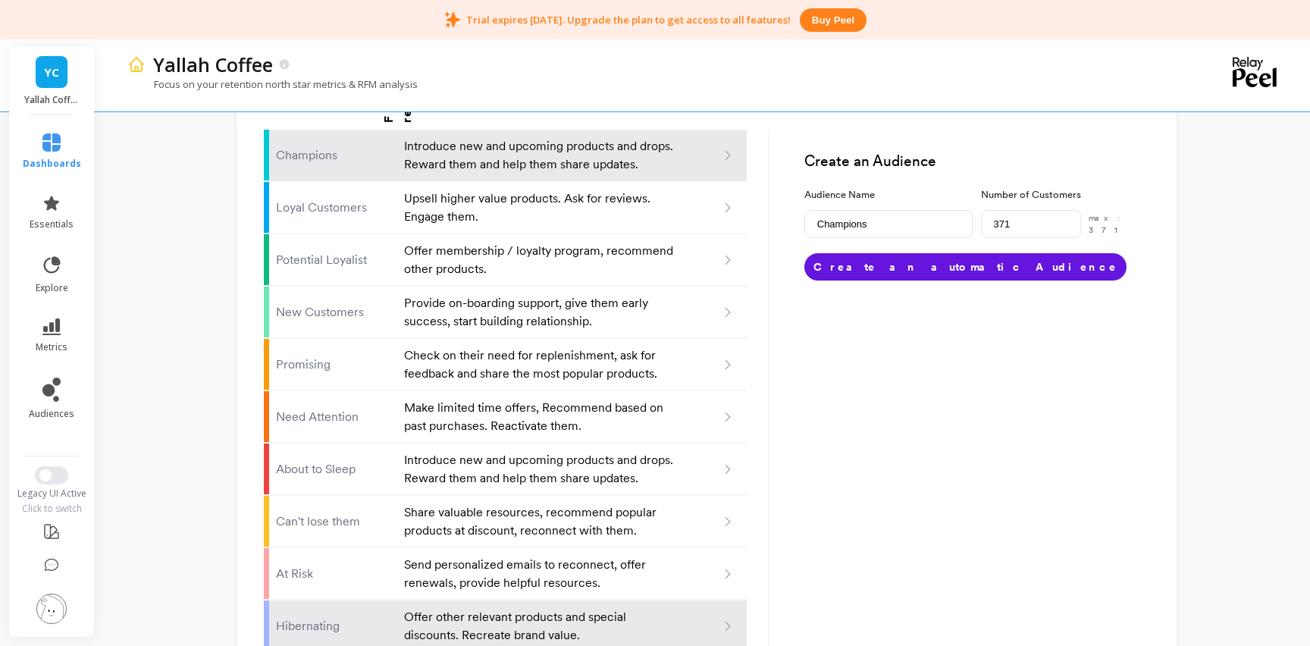
click at [524, 608] on p "Offer other relevant products and special discounts. Recreate brand value." at bounding box center [540, 626] width 272 height 36
type input "Hibernating"
type input "1458"
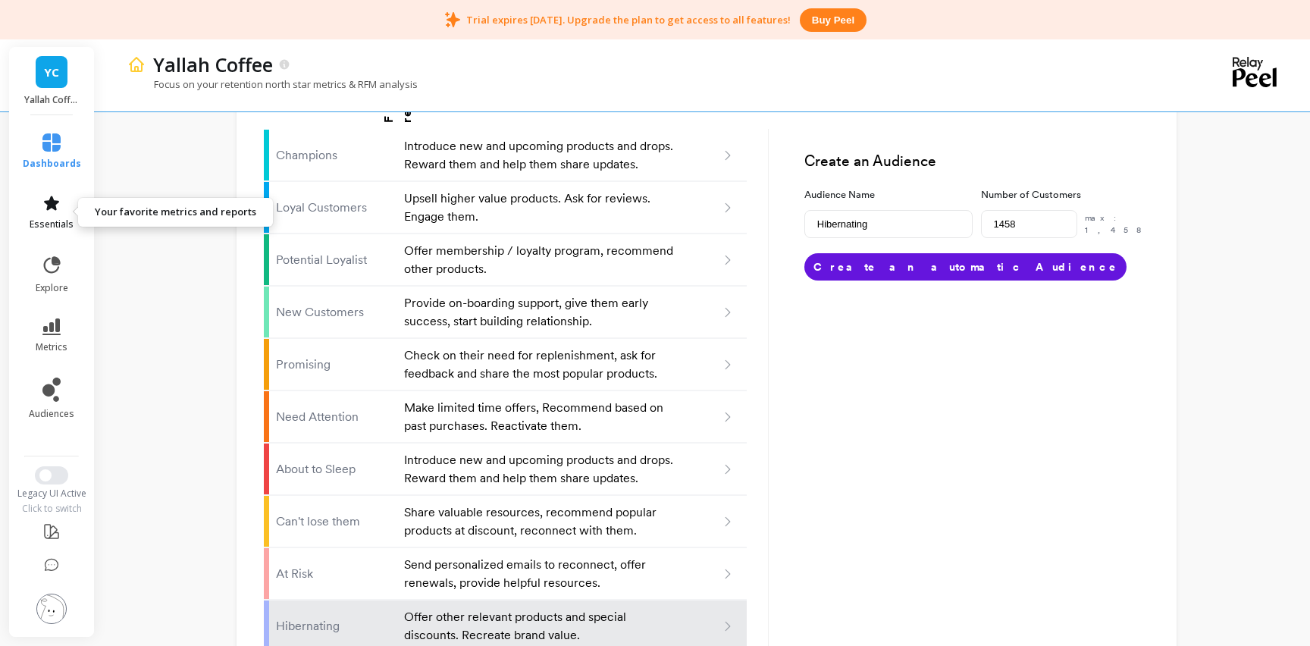
click at [45, 209] on icon at bounding box center [51, 203] width 18 height 18
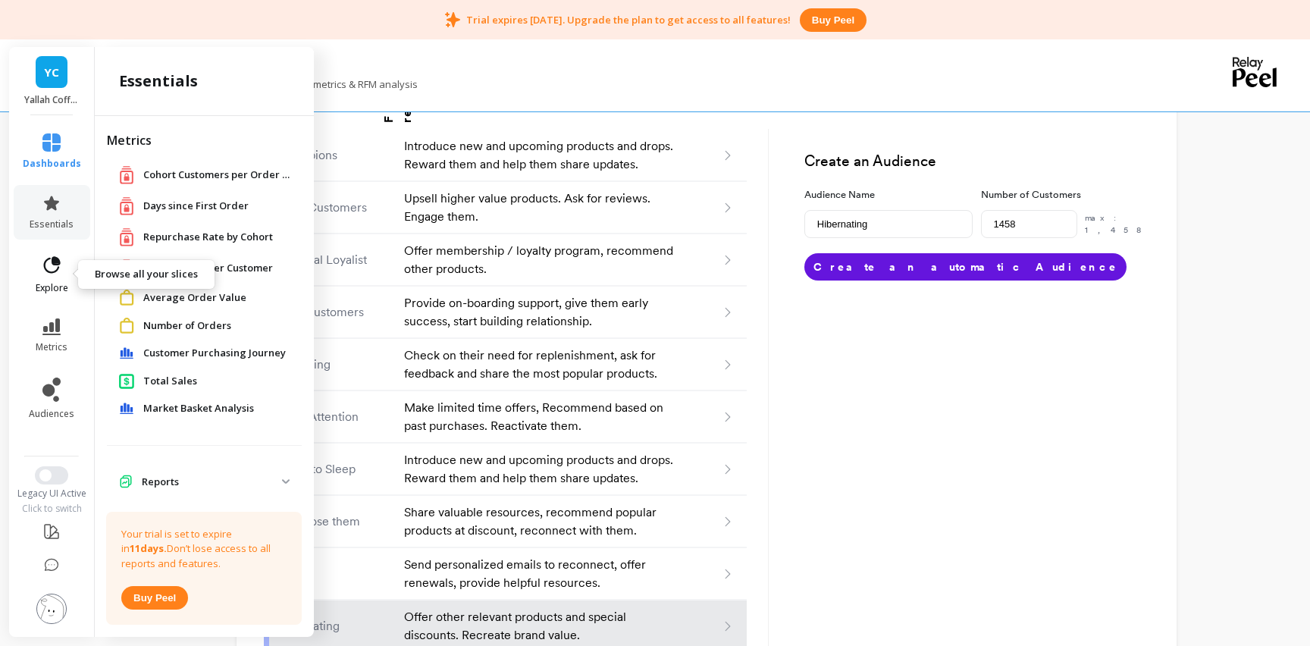
click at [58, 260] on icon at bounding box center [56, 261] width 7 height 7
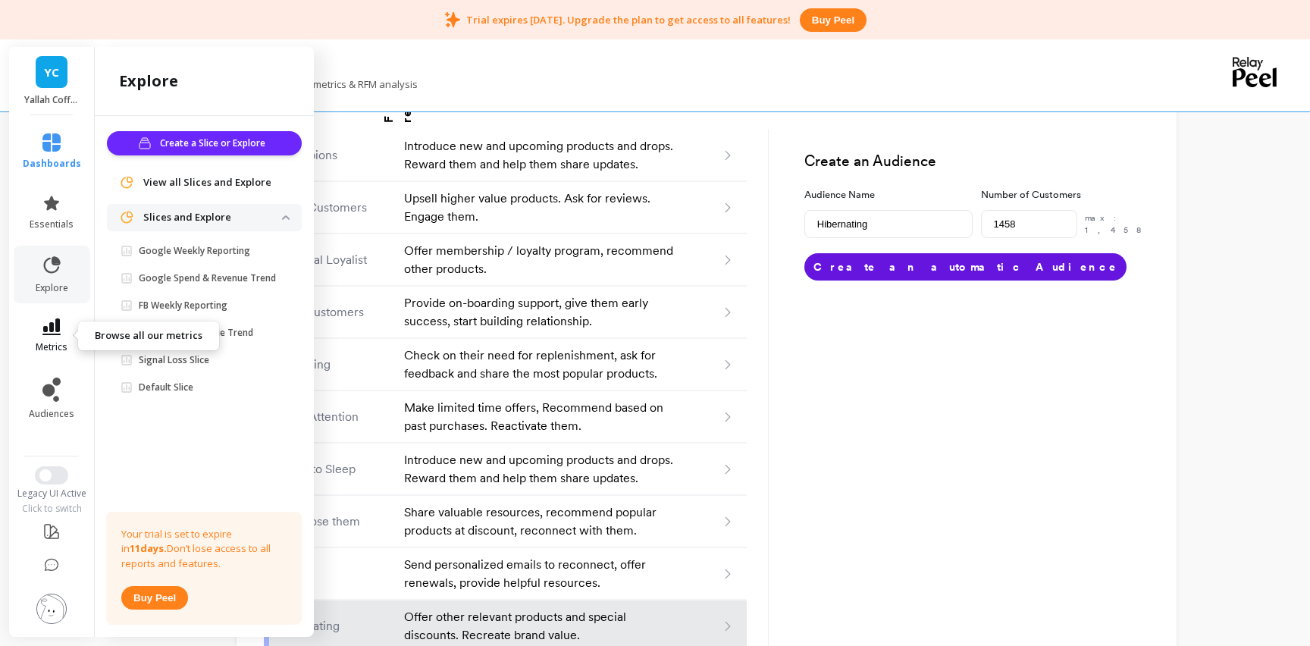
click at [49, 324] on icon at bounding box center [51, 326] width 18 height 17
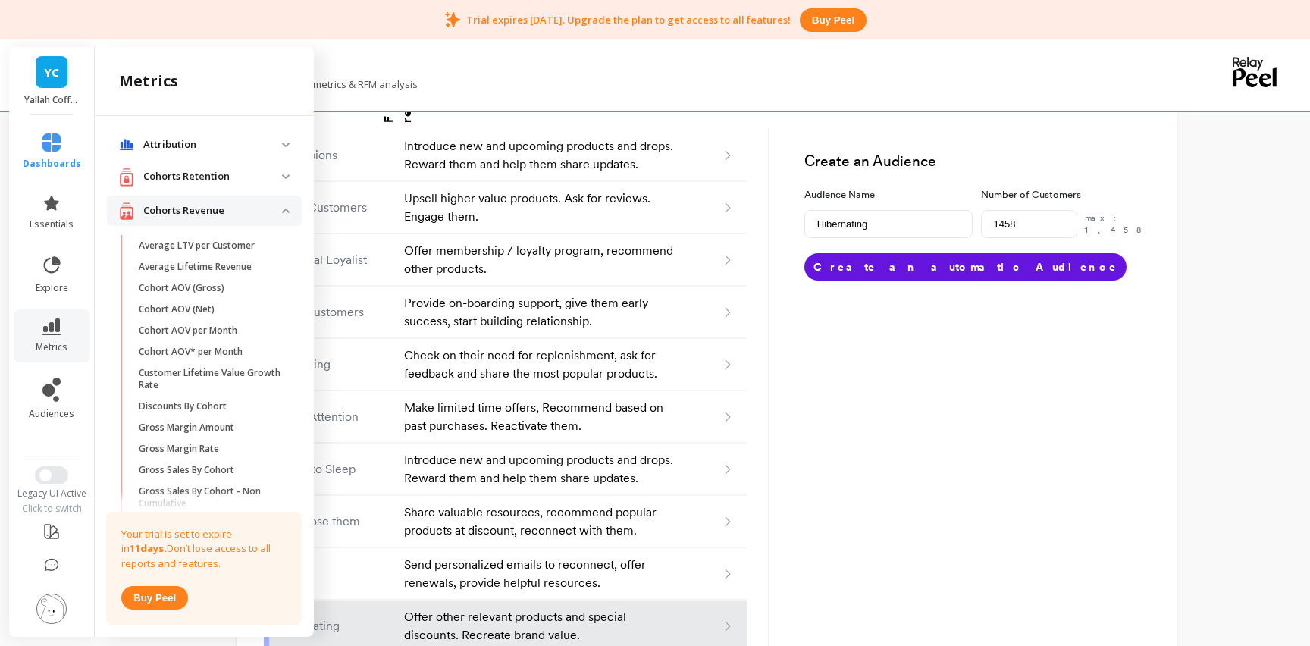
click at [49, 368] on ul "dashboards essentials explore metrics audiences" at bounding box center [52, 280] width 89 height 313
click at [48, 387] on icon at bounding box center [48, 390] width 12 height 12
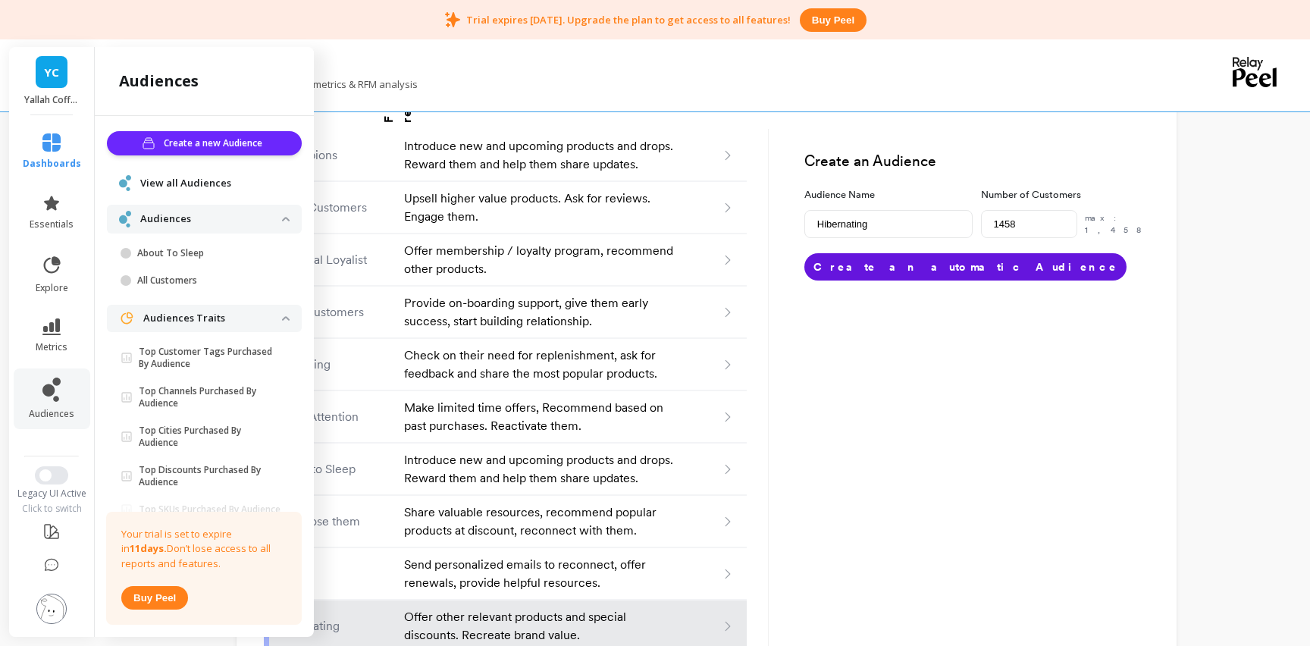
click at [196, 183] on span "View all Audiences" at bounding box center [185, 183] width 91 height 15
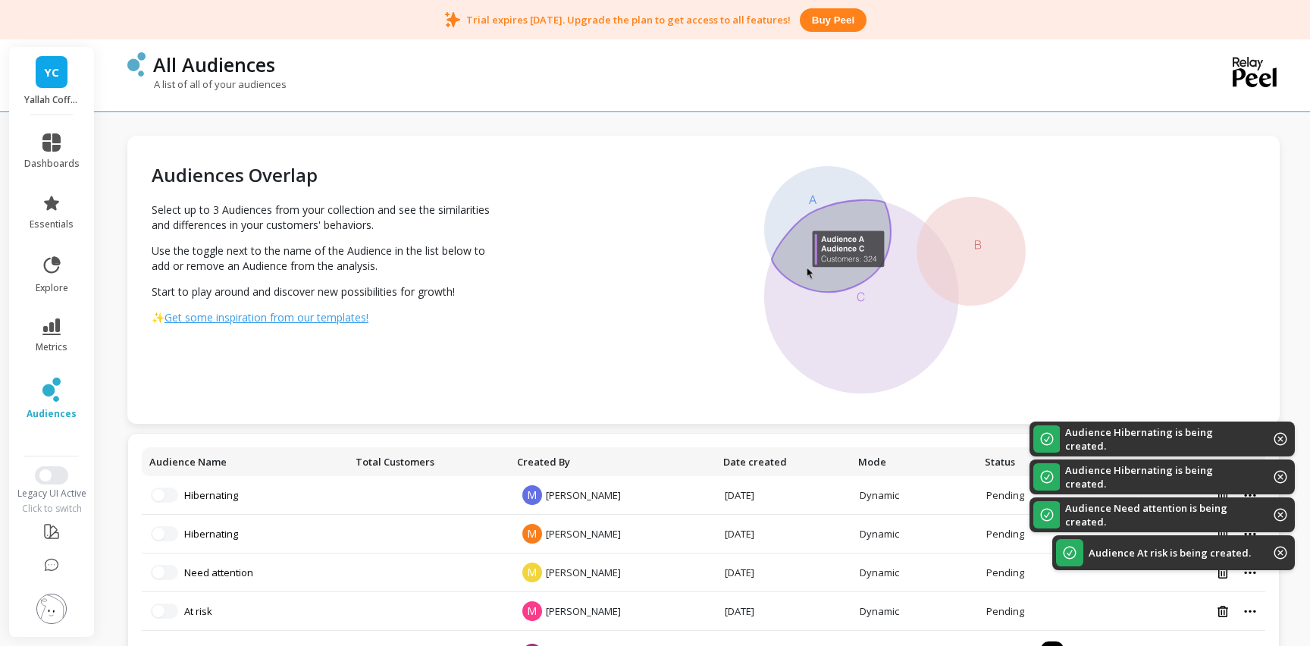
scroll to position [103, 0]
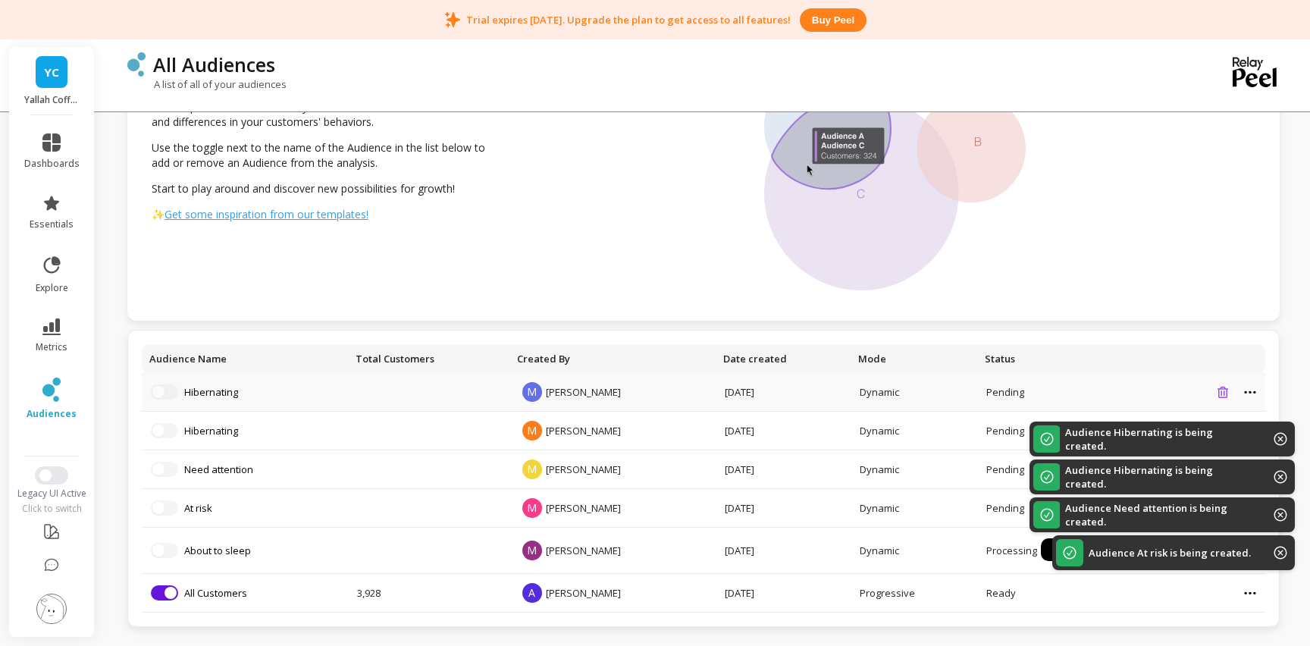
click at [1222, 394] on icon at bounding box center [1222, 392] width 11 height 11
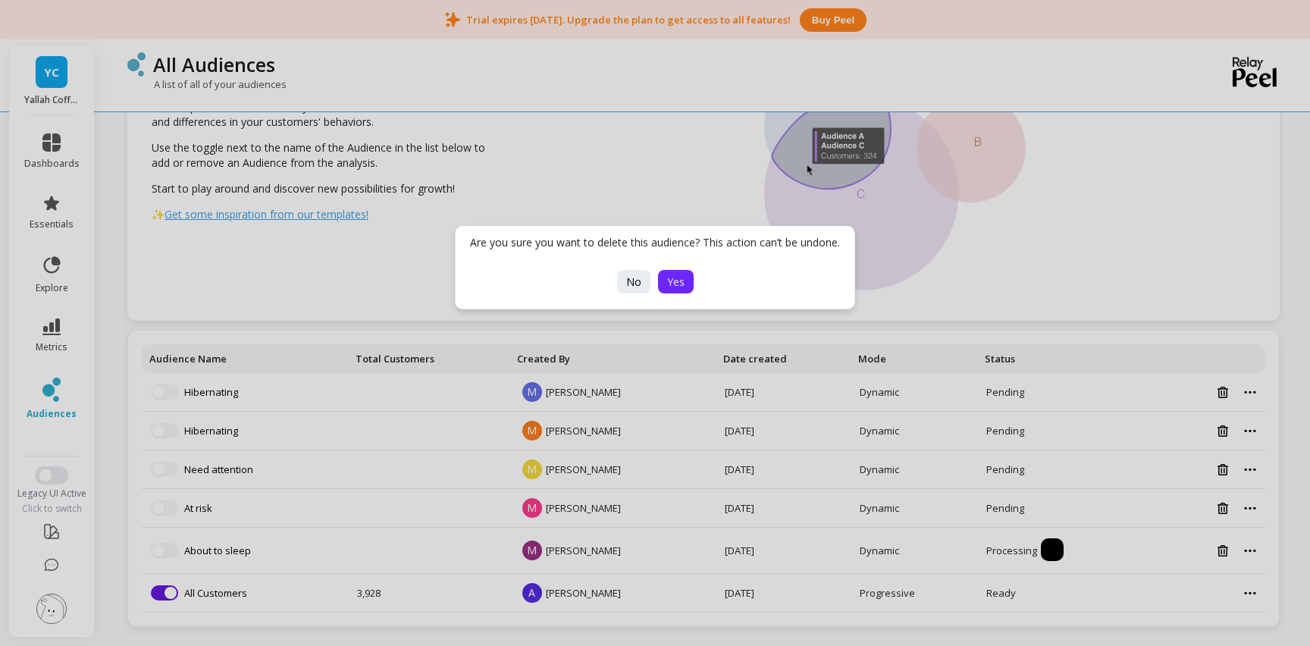
click at [674, 280] on span "Yes" at bounding box center [675, 281] width 17 height 14
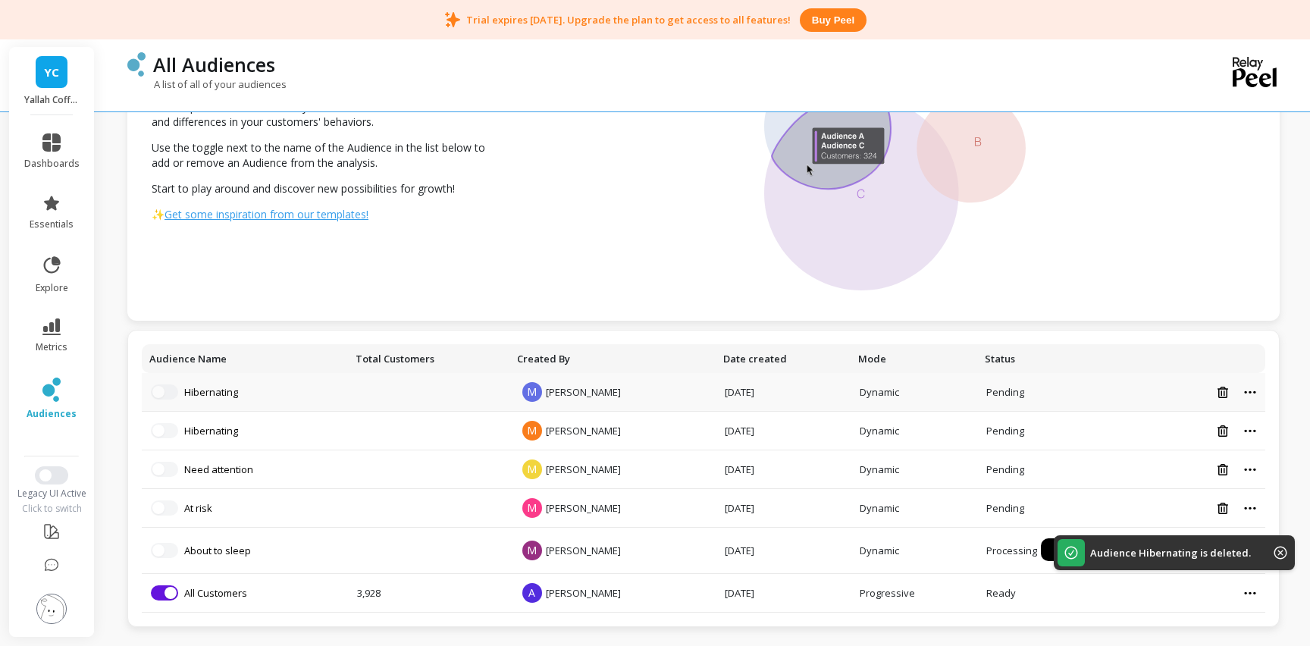
scroll to position [64, 0]
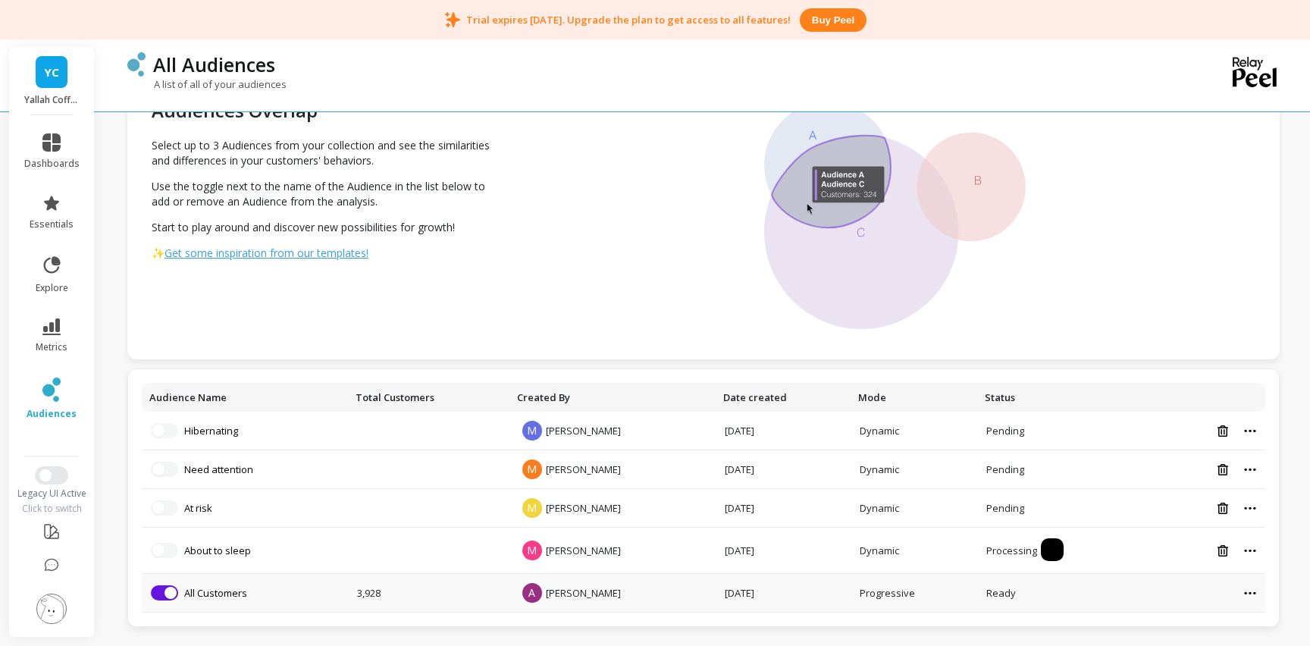
click at [339, 596] on li "Remove from visualization All Customers" at bounding box center [245, 592] width 188 height 15
click at [576, 590] on span "[PERSON_NAME]" at bounding box center [583, 593] width 75 height 14
click at [1251, 588] on td at bounding box center [1202, 593] width 125 height 39
click at [1246, 600] on td at bounding box center [1202, 593] width 125 height 39
click at [1246, 593] on icon at bounding box center [1250, 593] width 12 height 4
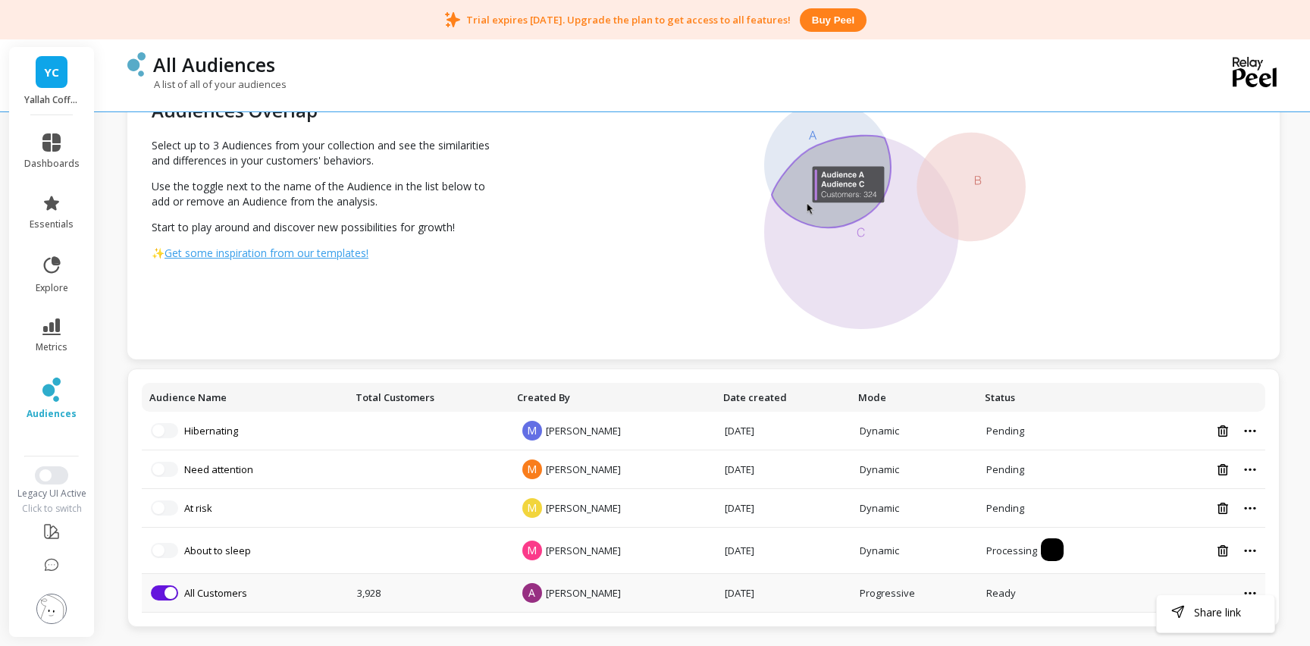
click at [1246, 595] on div "Share link" at bounding box center [1215, 614] width 119 height 38
click at [205, 600] on li "Remove from visualization All Customers" at bounding box center [245, 592] width 188 height 15
click at [209, 588] on link "All Customers" at bounding box center [215, 593] width 63 height 14
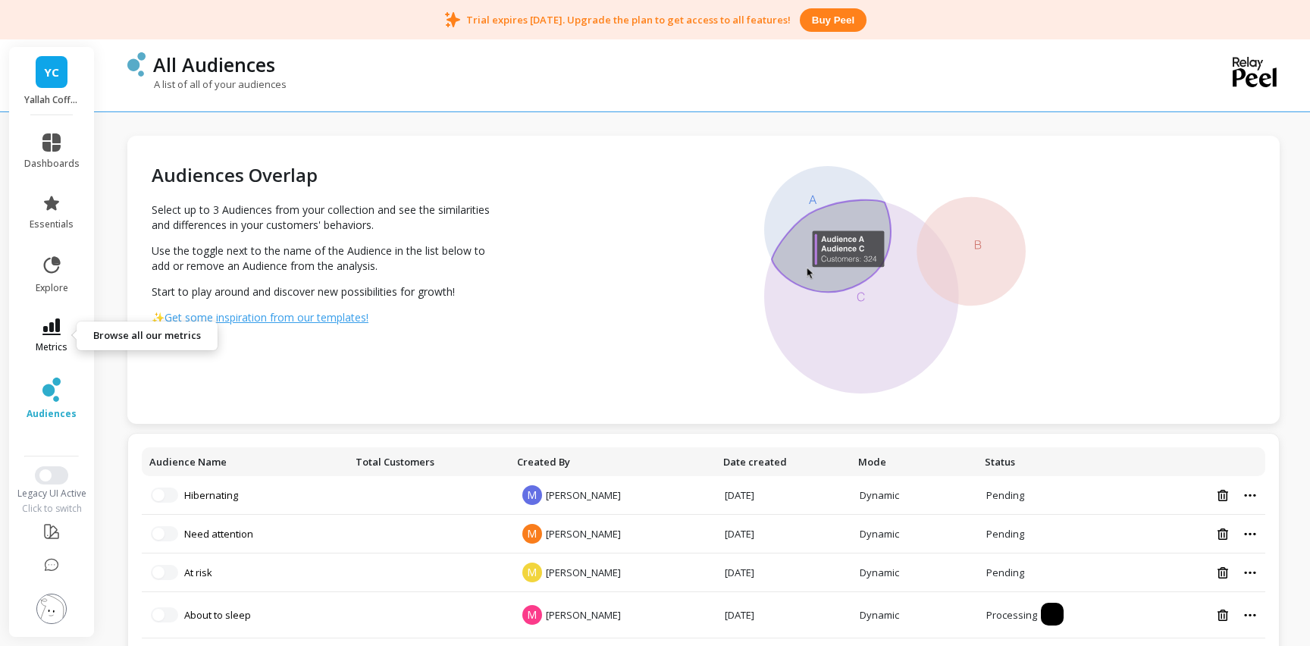
click at [56, 324] on icon at bounding box center [51, 326] width 18 height 17
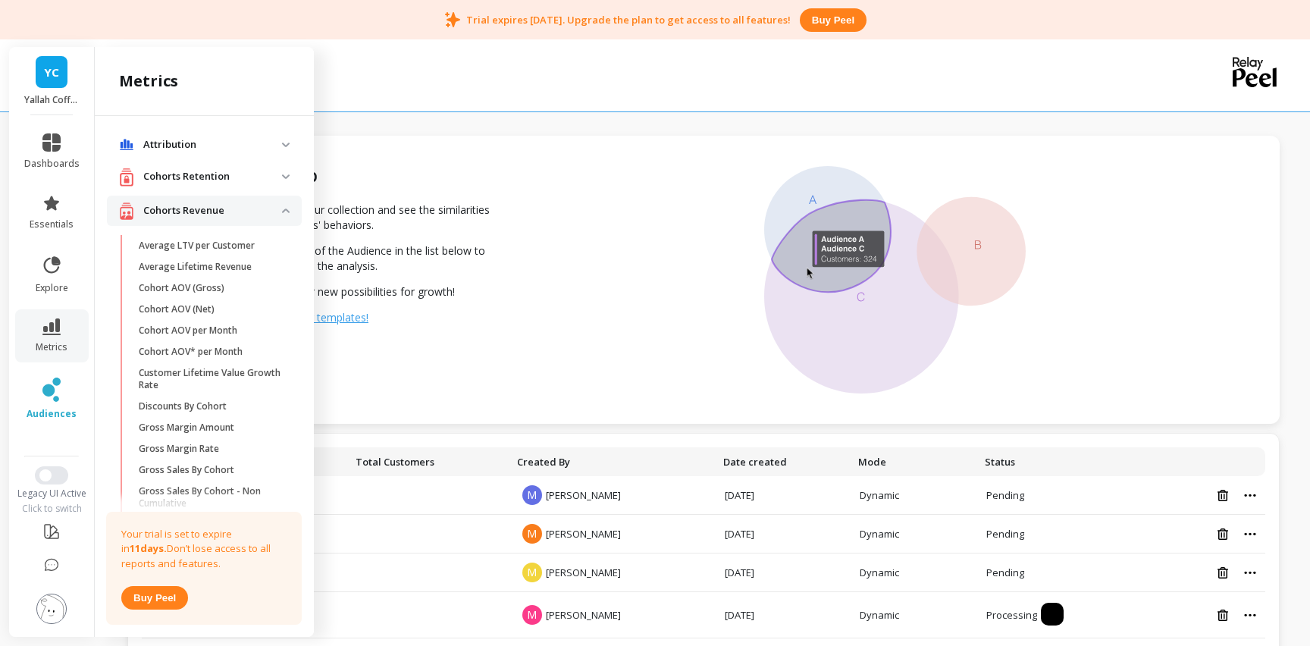
click at [280, 140] on p "Attribution" at bounding box center [212, 144] width 139 height 15
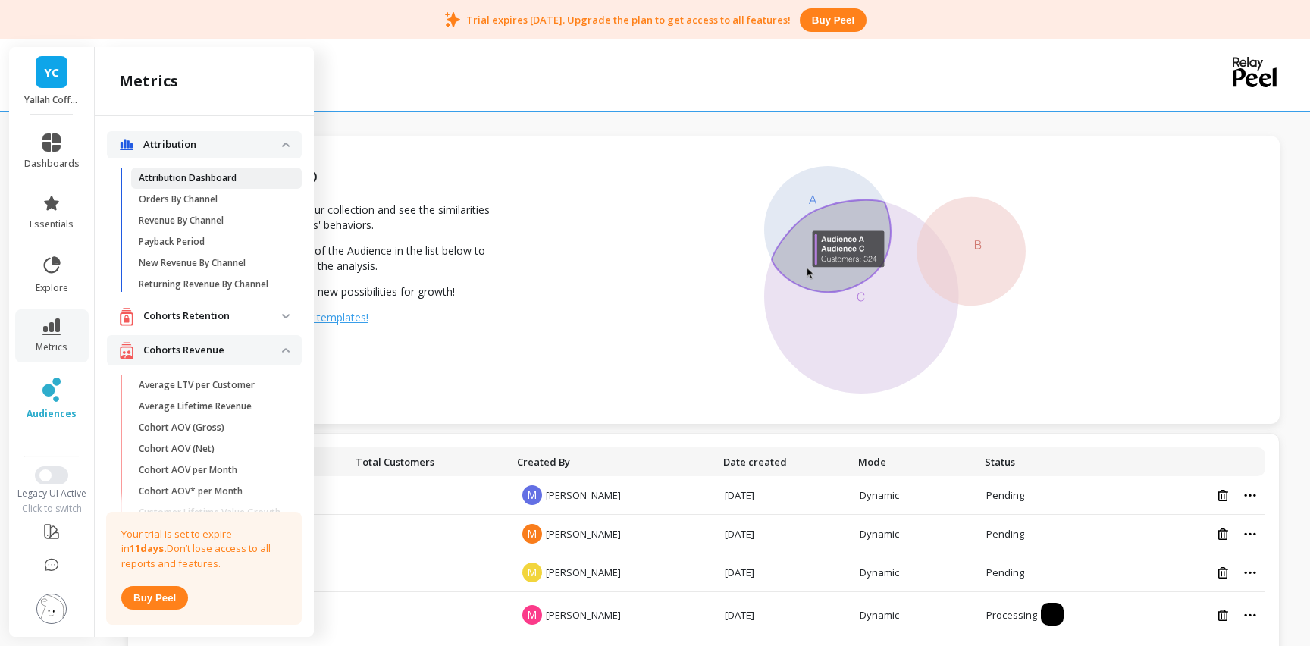
click at [186, 178] on p "Attribution Dashboard" at bounding box center [188, 178] width 98 height 12
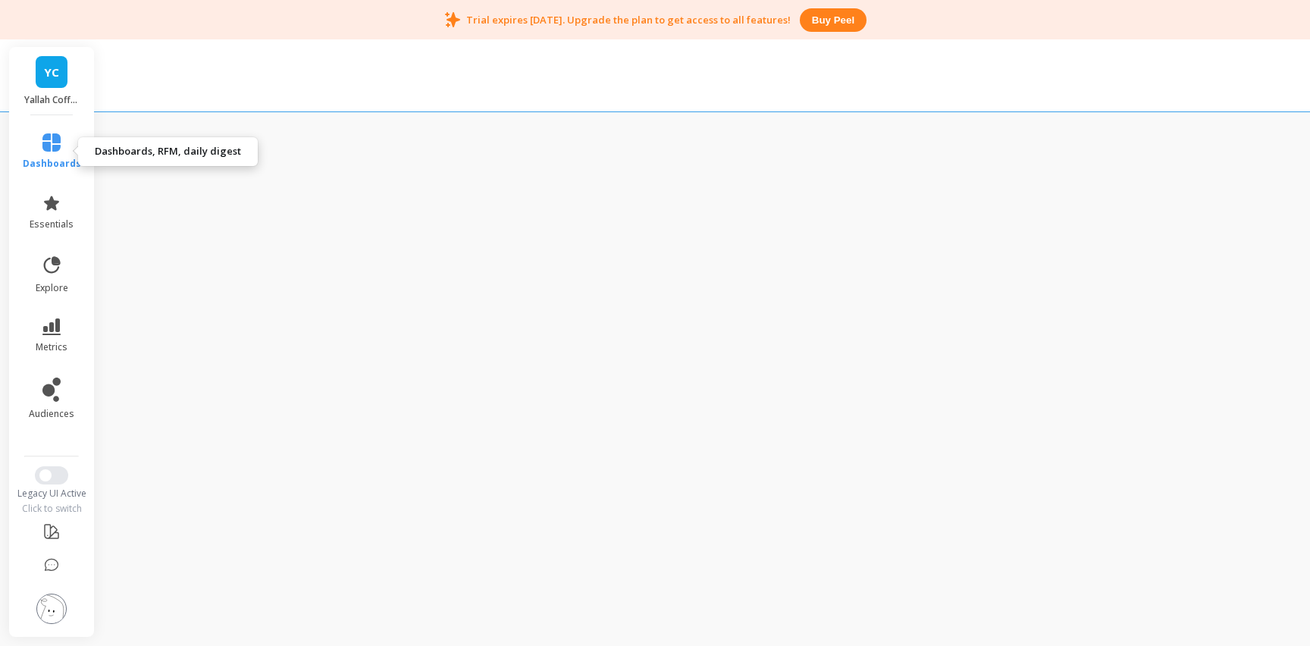
click at [47, 154] on link "dashboards" at bounding box center [52, 151] width 58 height 36
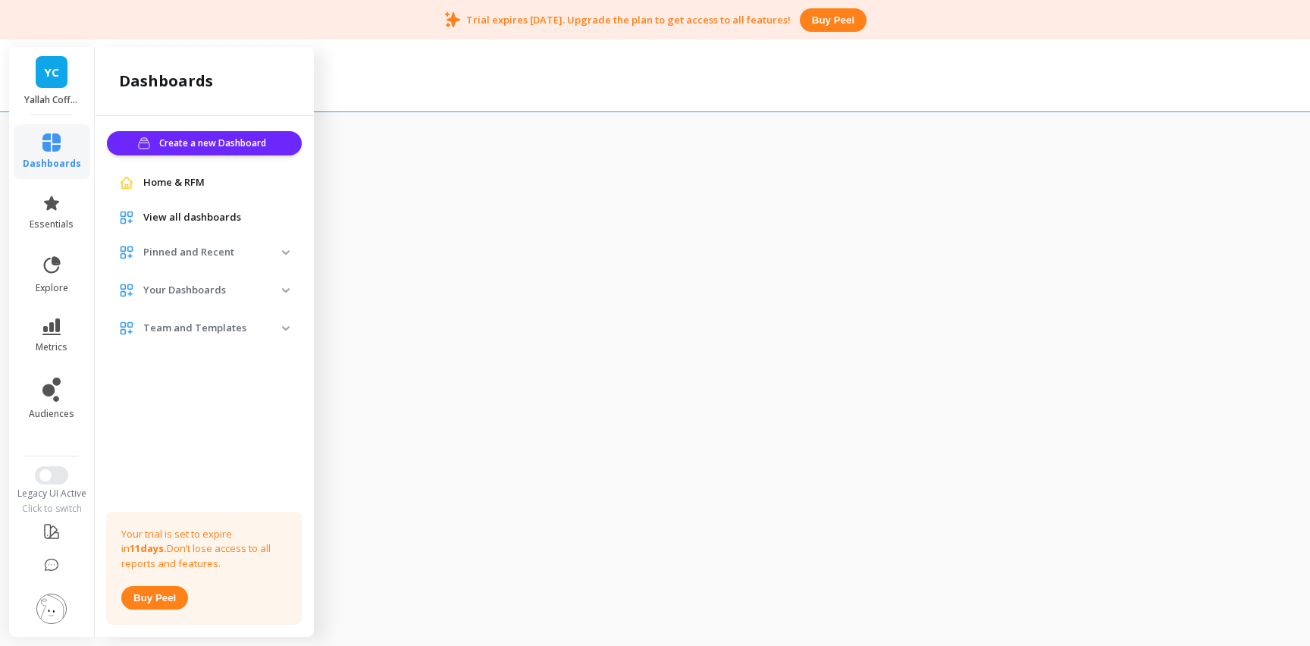
click at [164, 233] on ul "Create a new Dashboard Home & RFM View all dashboards Pinned and Recent Custome…" at bounding box center [204, 238] width 195 height 214
click at [164, 221] on span "View all dashboards" at bounding box center [192, 217] width 98 height 15
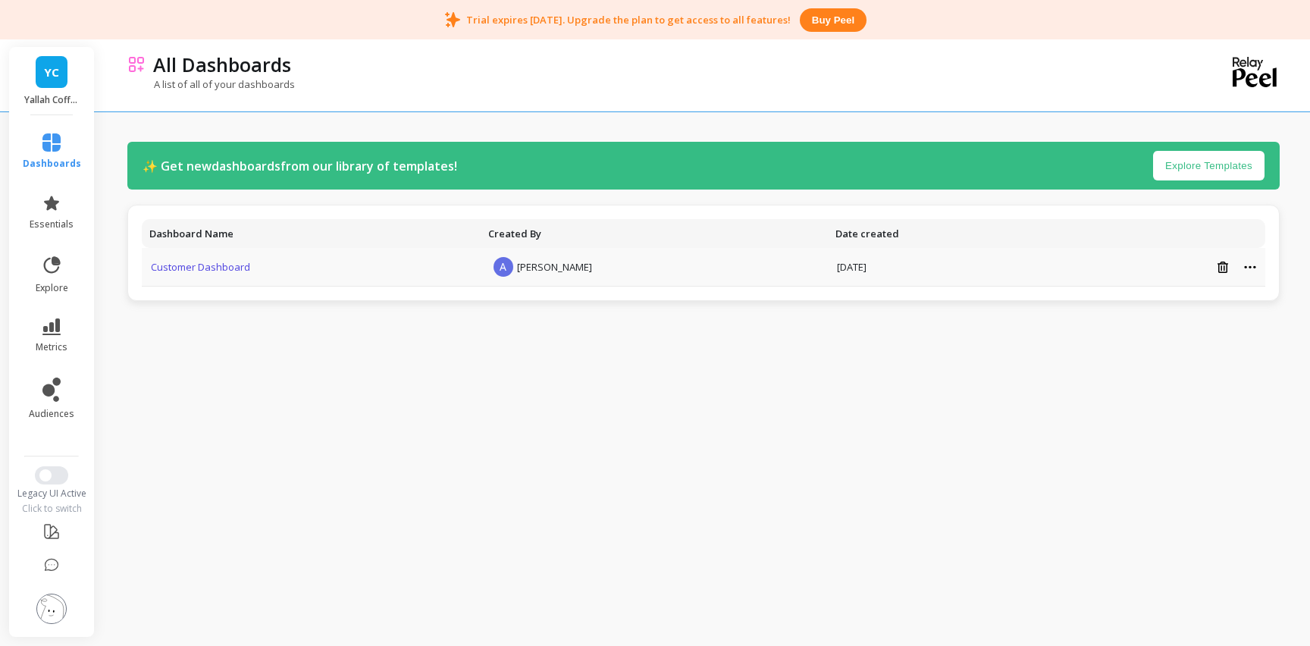
click at [192, 261] on link "Customer Dashboard" at bounding box center [200, 267] width 99 height 14
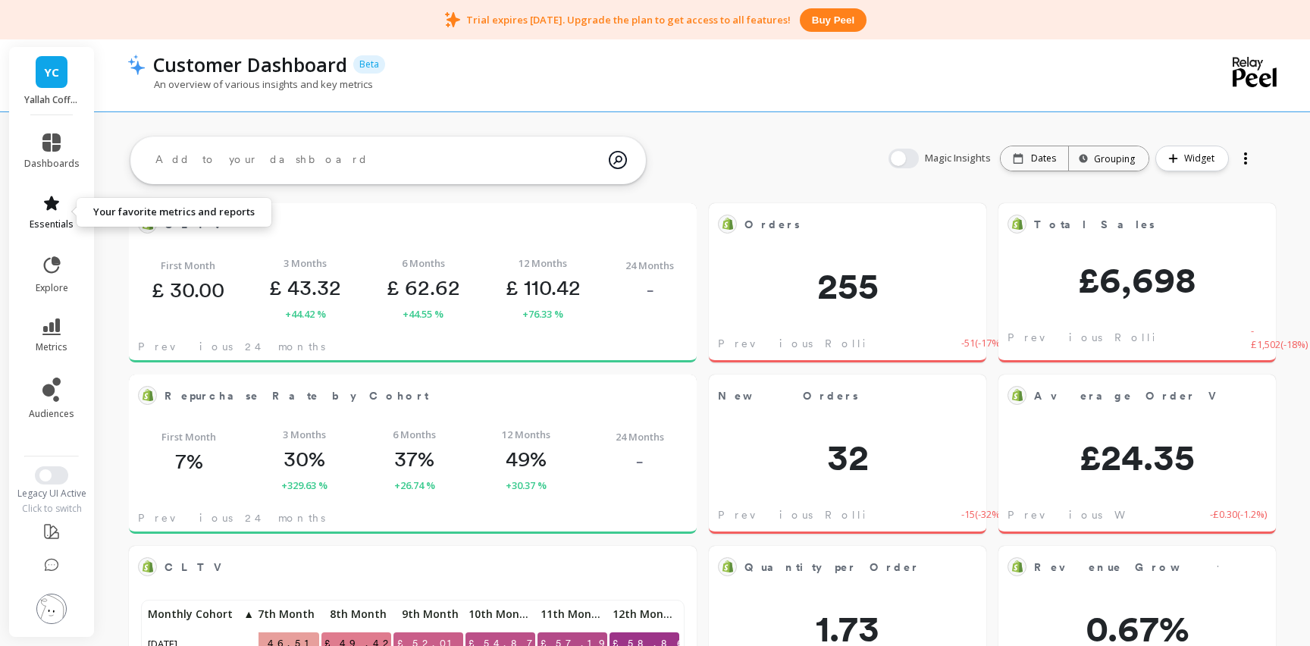
click at [56, 214] on link "essentials" at bounding box center [51, 212] width 55 height 36
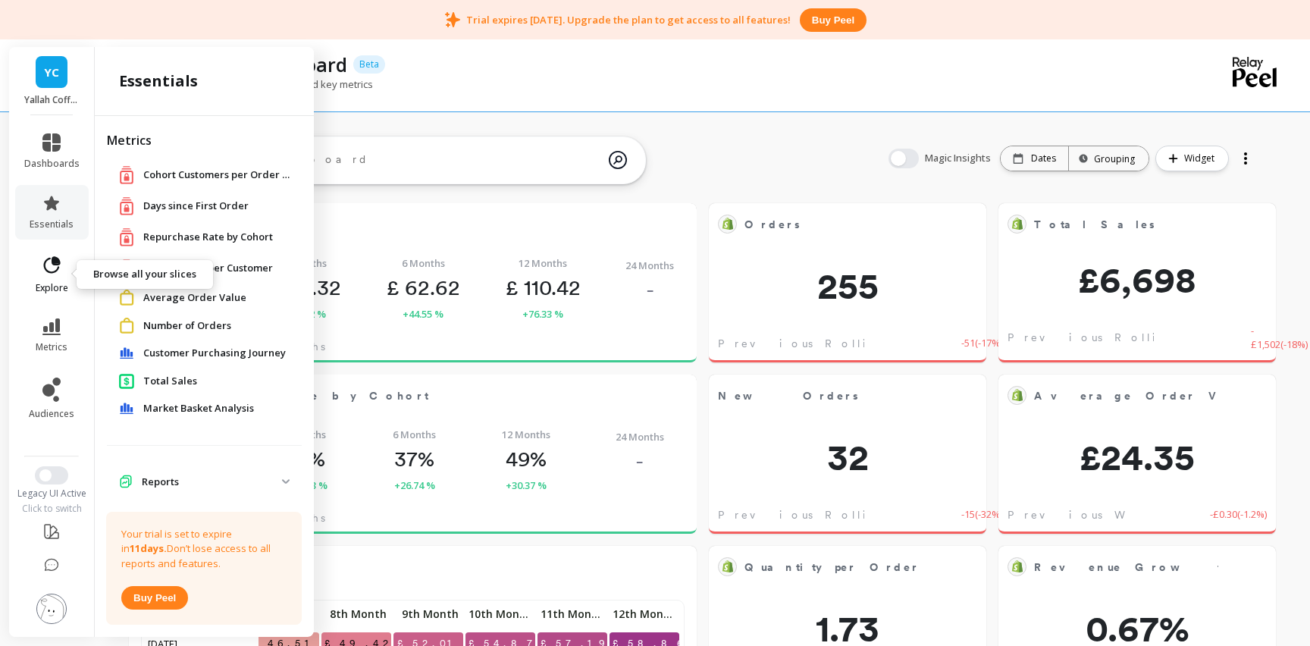
click at [45, 275] on icon at bounding box center [51, 265] width 21 height 21
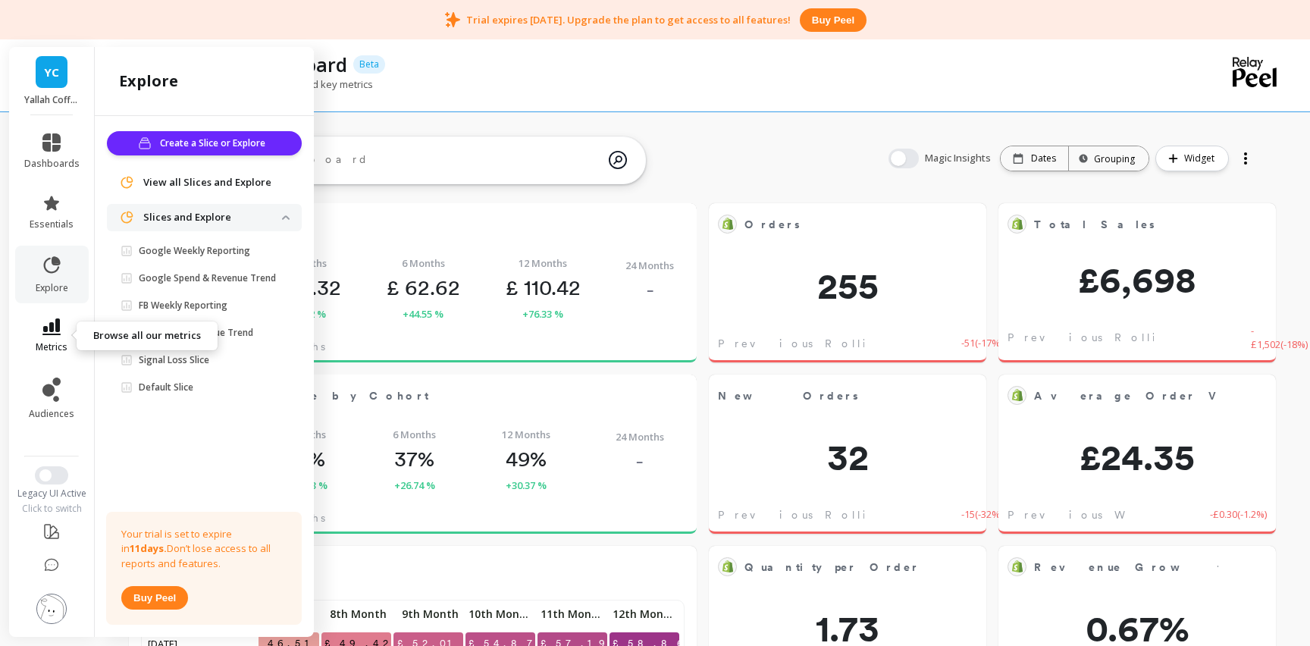
click at [47, 328] on icon at bounding box center [51, 326] width 18 height 17
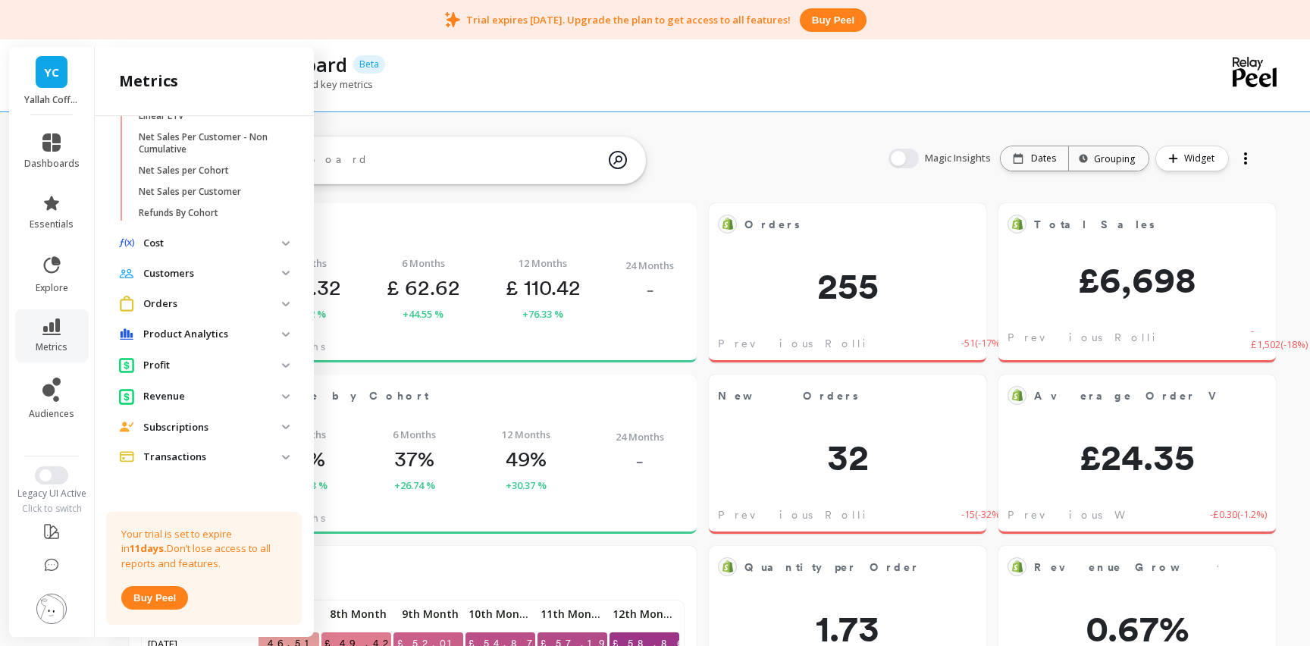
scroll to position [10, 0]
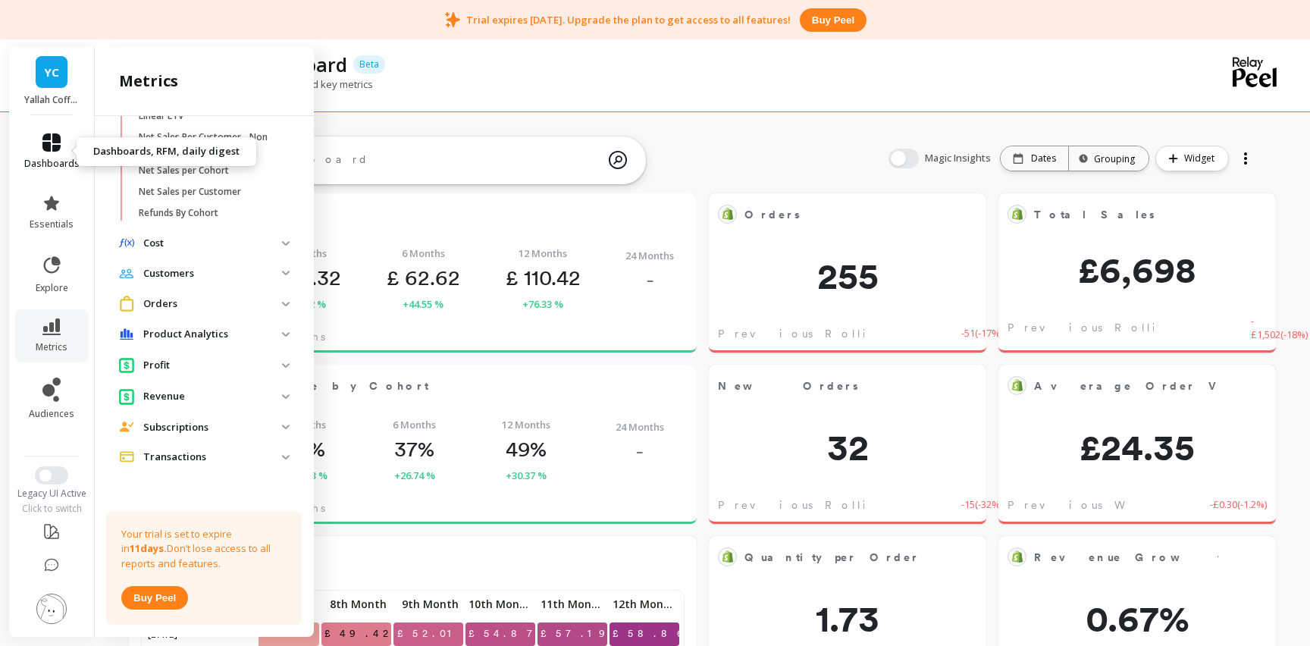
click at [45, 155] on link "dashboards" at bounding box center [51, 151] width 55 height 36
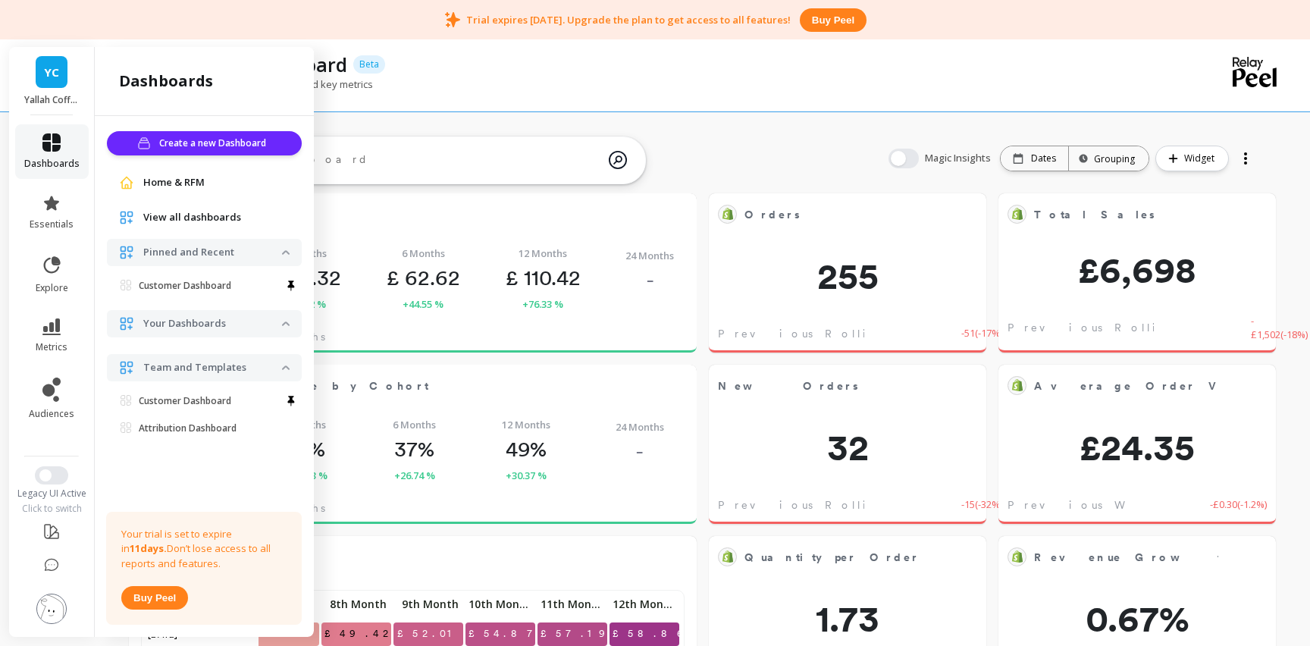
scroll to position [0, 0]
click at [712, 110] on div "Customer Dashboard Beta An overview of various insights and key metrics" at bounding box center [641, 73] width 1028 height 75
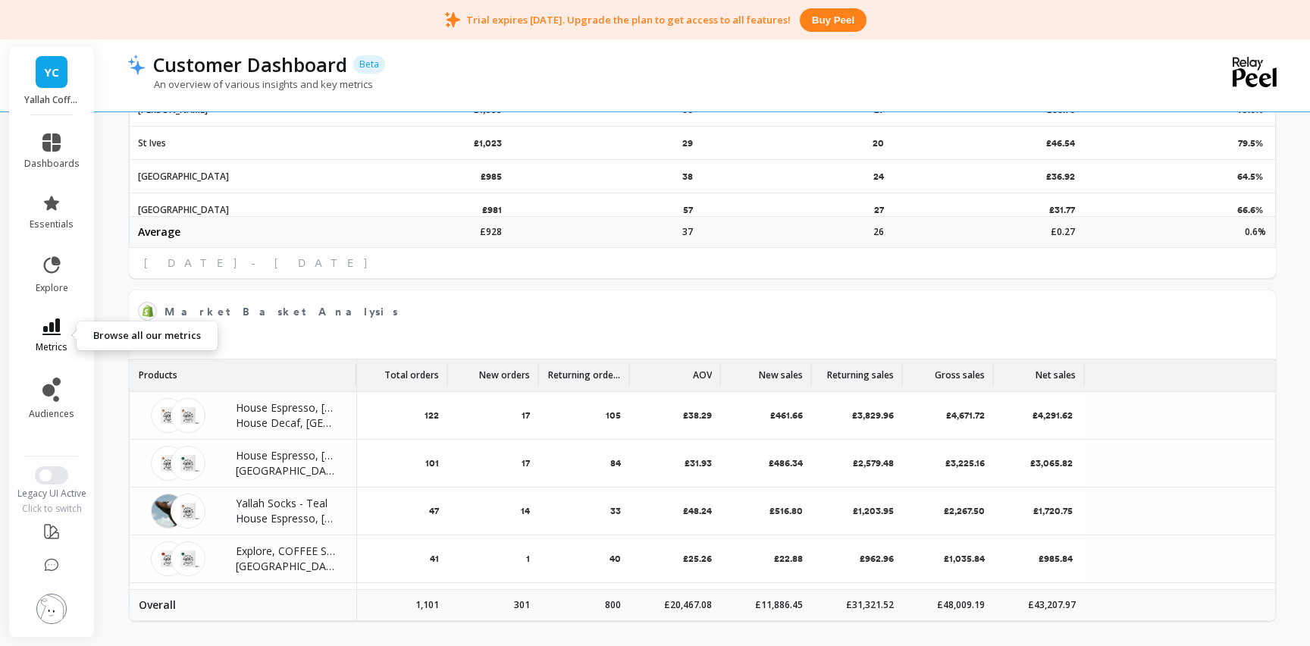
click at [63, 327] on link "metrics" at bounding box center [51, 335] width 55 height 35
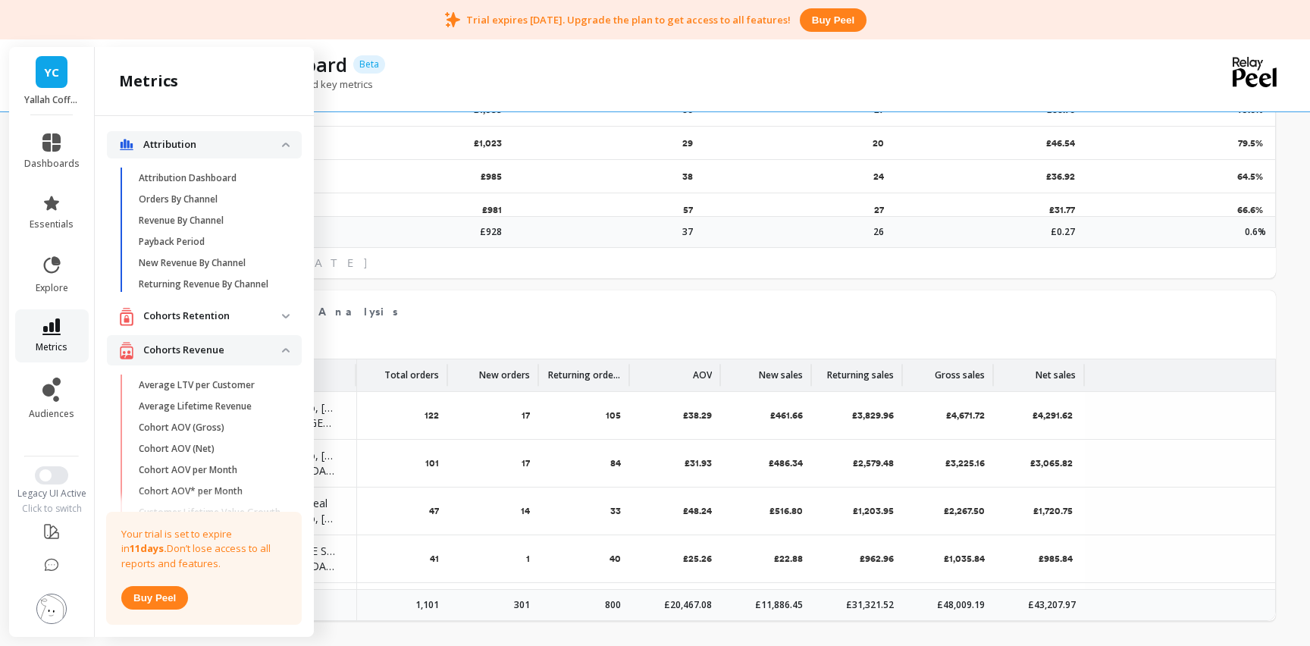
scroll to position [657, 0]
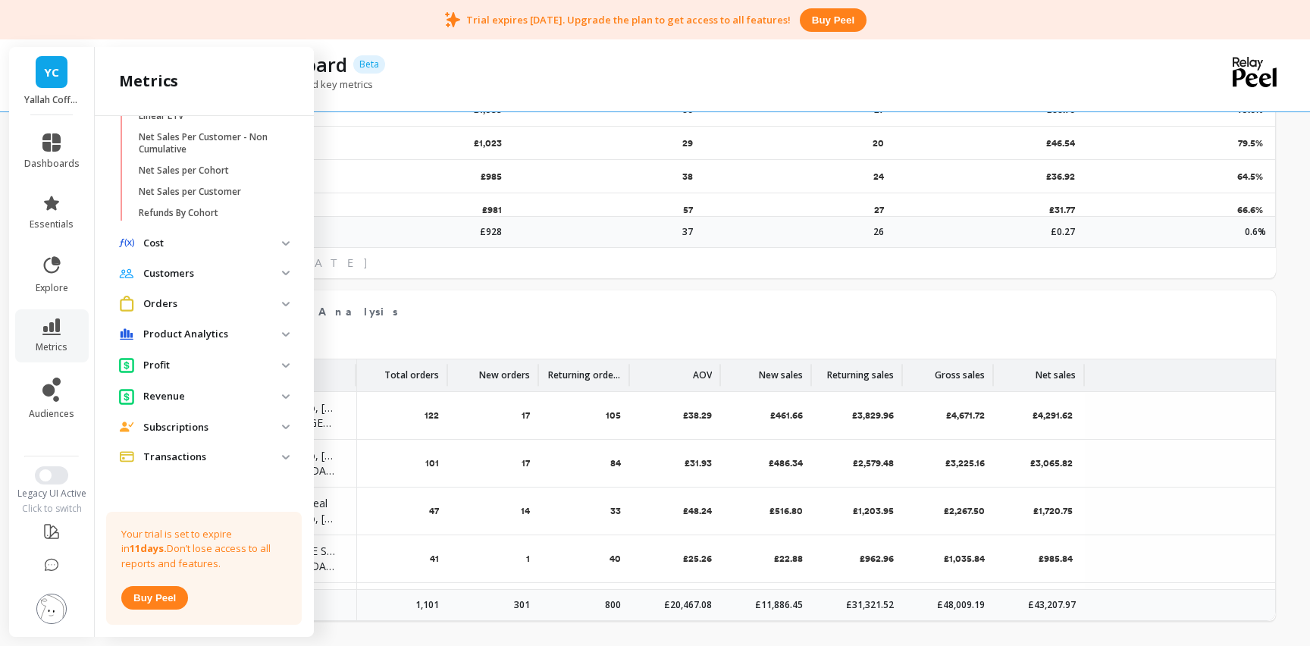
click at [52, 252] on li "explore" at bounding box center [52, 275] width 74 height 58
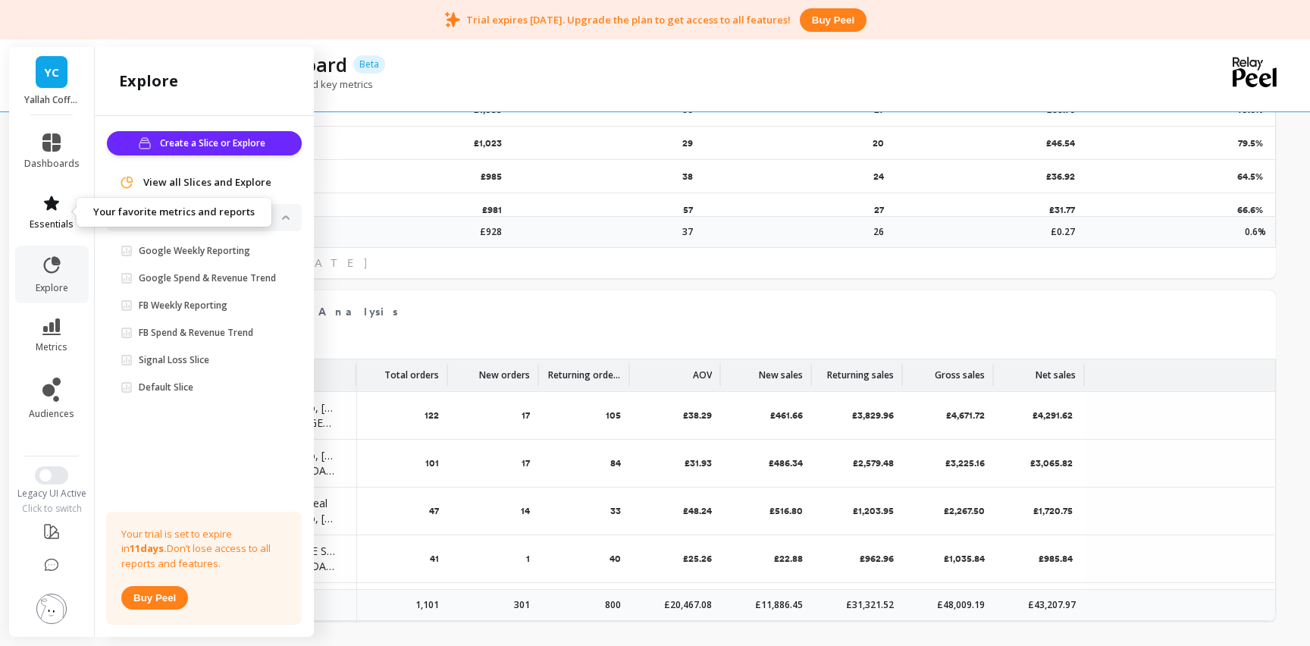
click at [69, 197] on link "essentials" at bounding box center [51, 212] width 55 height 36
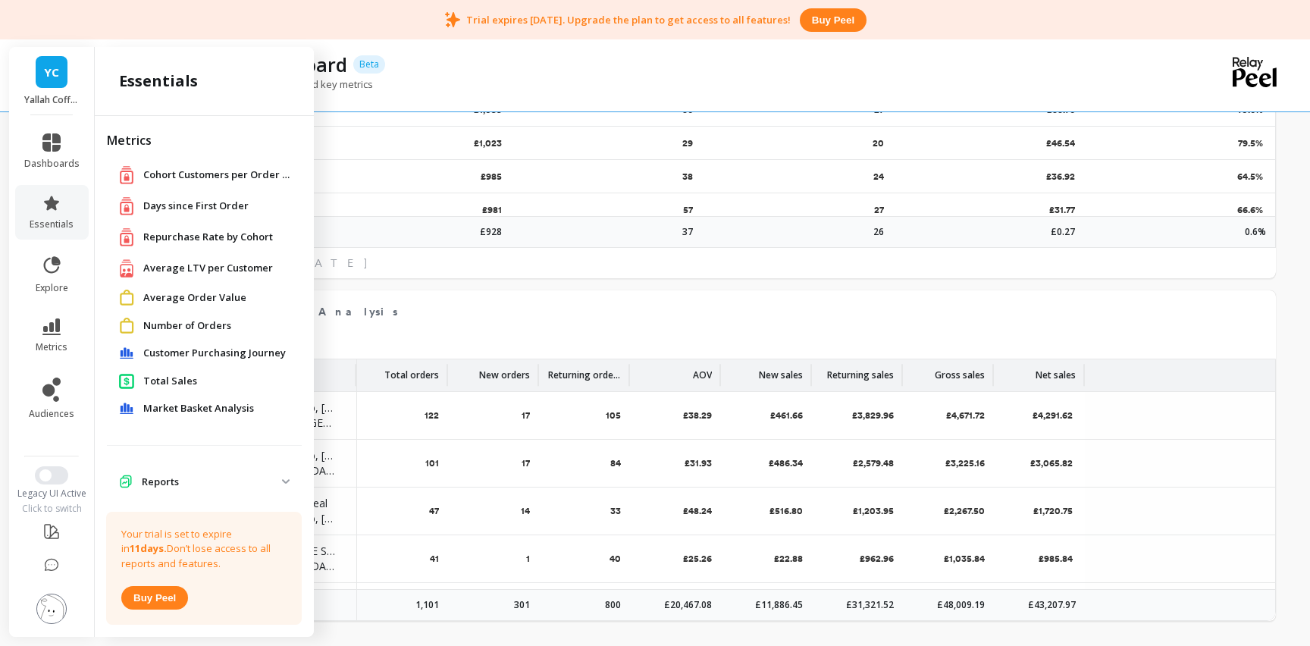
click at [166, 299] on span "Average Order Value" at bounding box center [194, 297] width 103 height 15
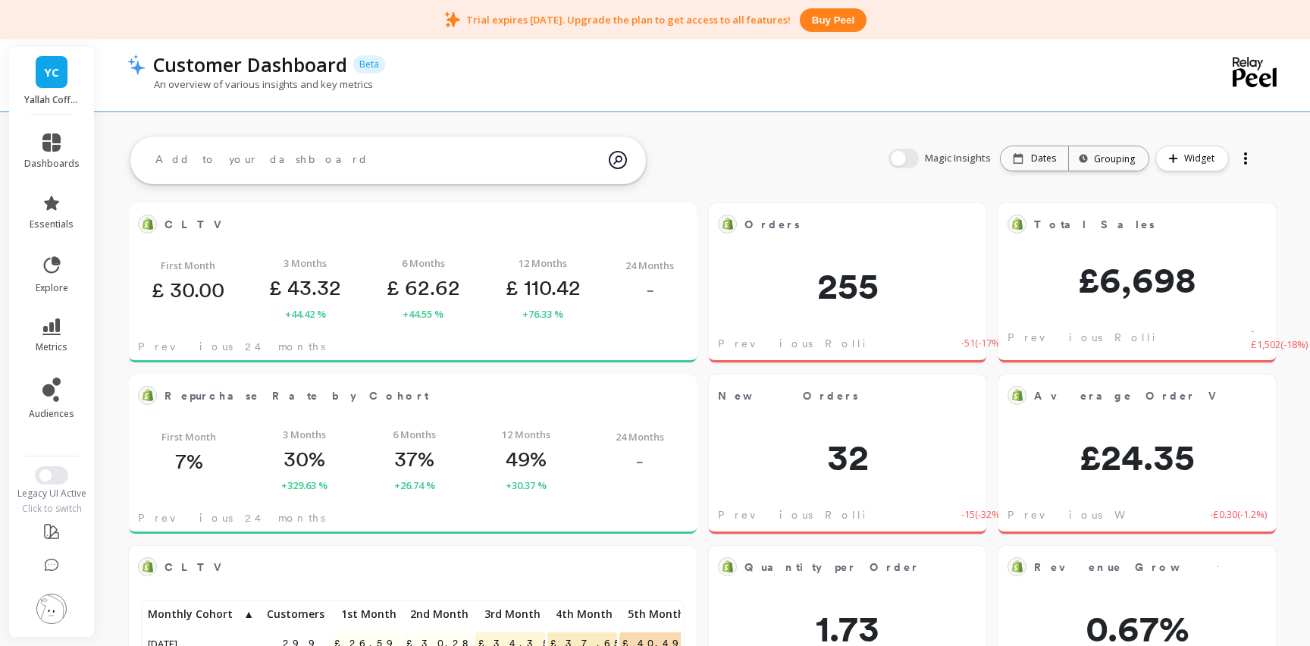
scroll to position [417, 536]
click at [58, 199] on icon at bounding box center [51, 203] width 18 height 18
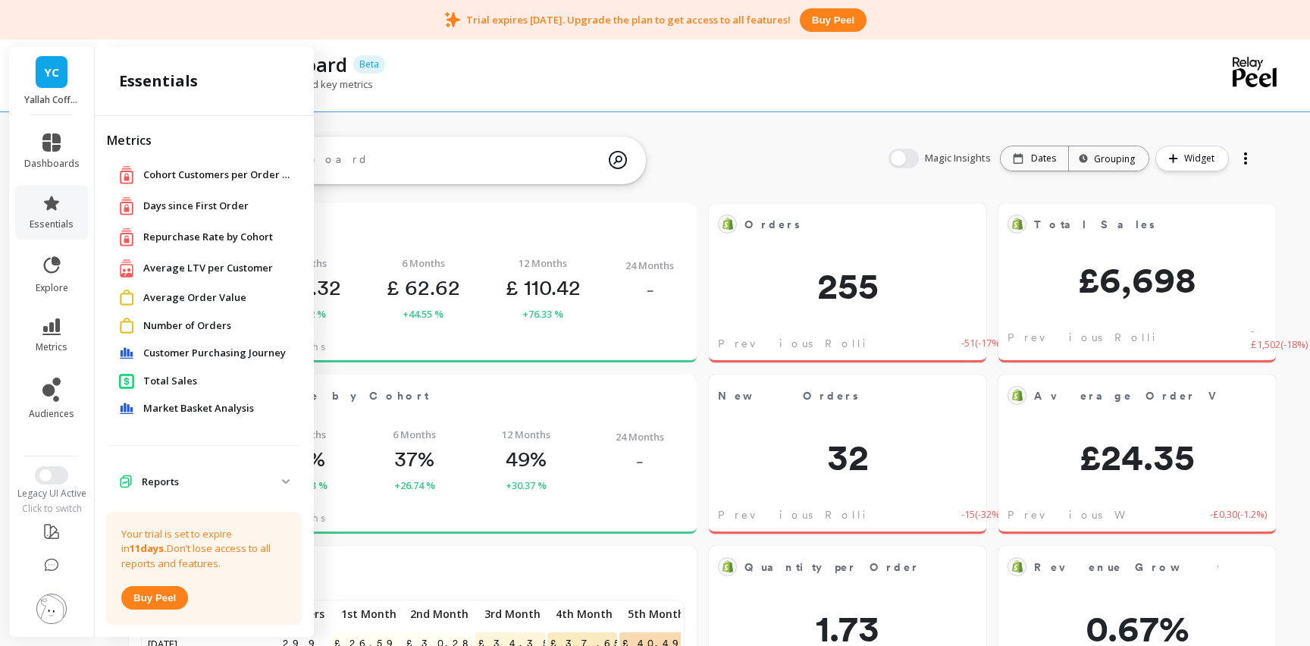
click at [214, 332] on span "Number of Orders" at bounding box center [187, 325] width 88 height 15
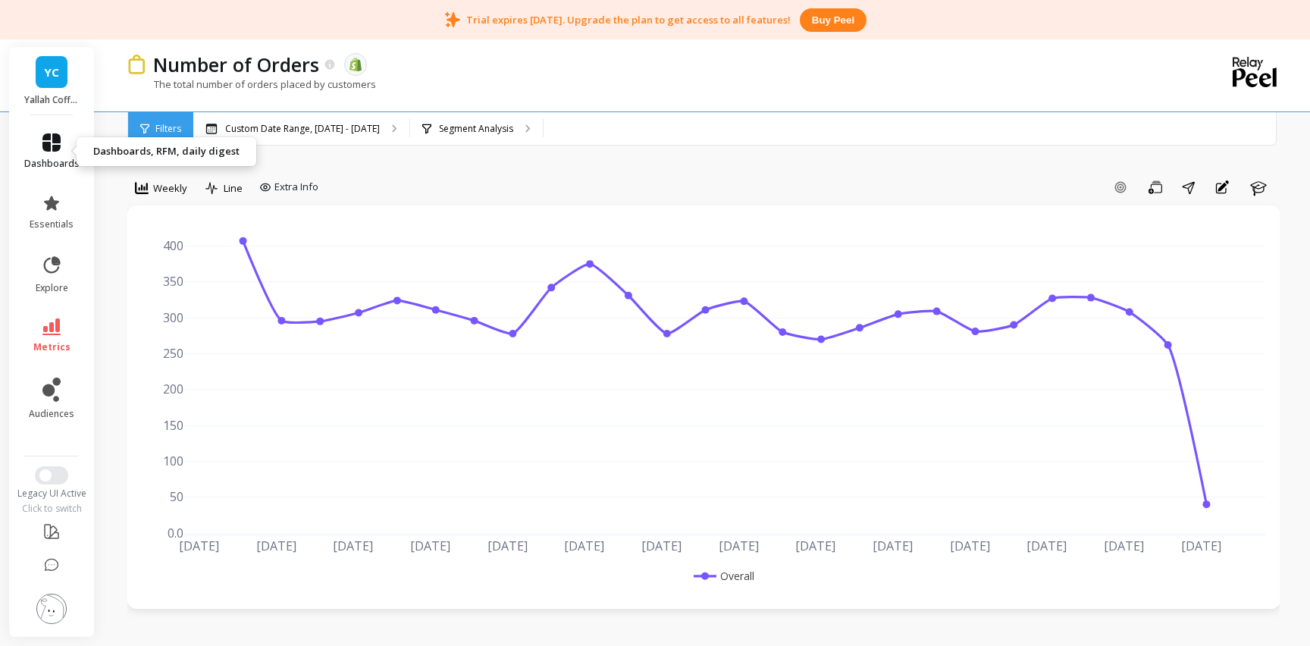
click at [58, 146] on icon at bounding box center [51, 142] width 18 height 18
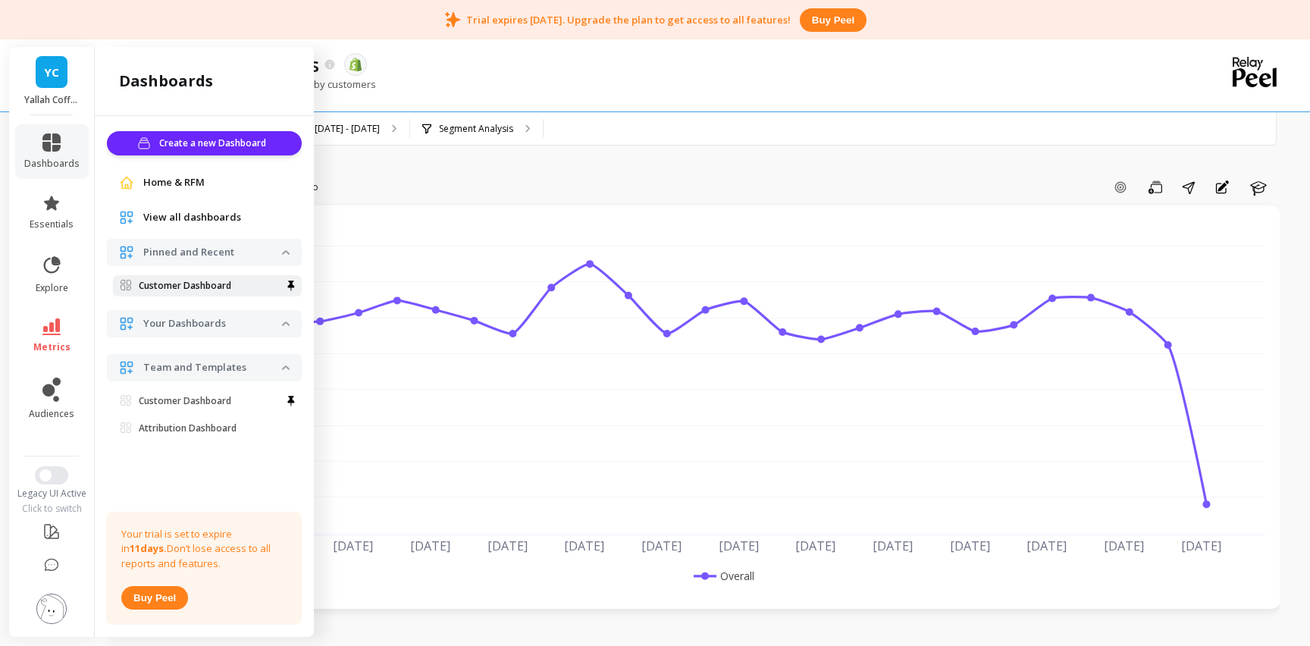
click at [168, 293] on link "Customer Dashboard" at bounding box center [207, 285] width 189 height 21
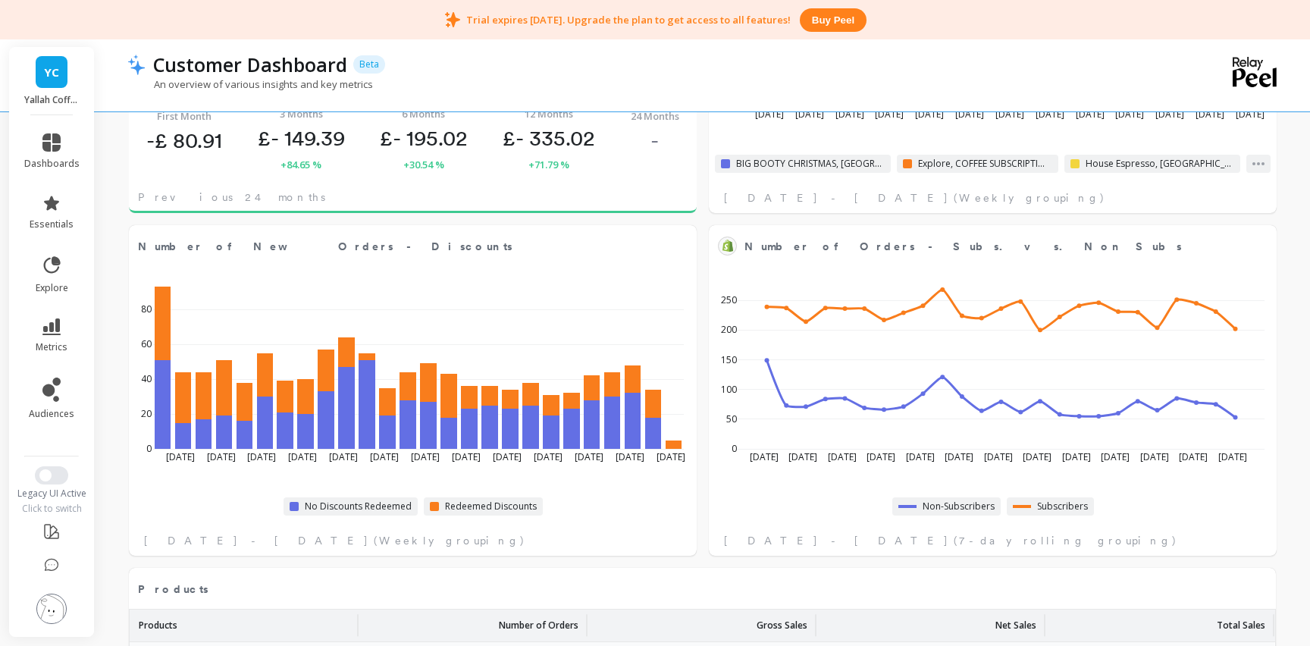
scroll to position [1814, 0]
